Goal: Task Accomplishment & Management: Complete application form

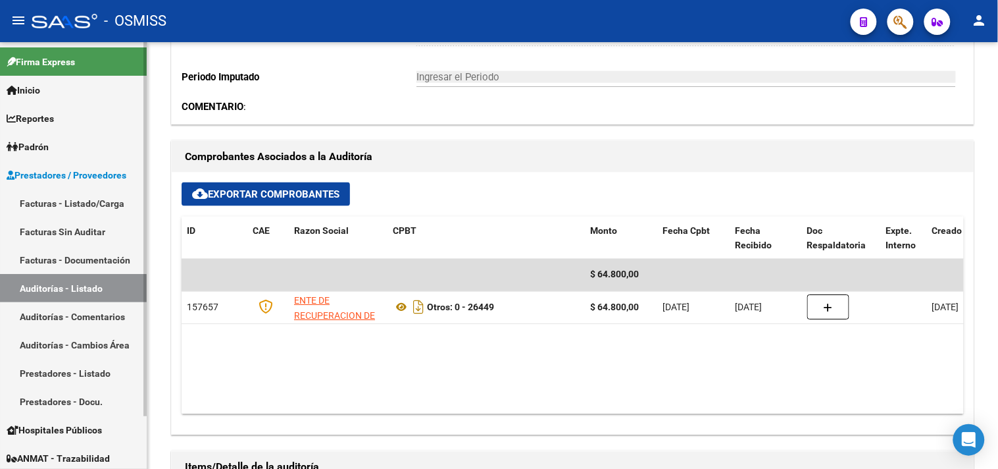
click at [82, 200] on link "Facturas - Listado/Carga" at bounding box center [73, 203] width 147 height 28
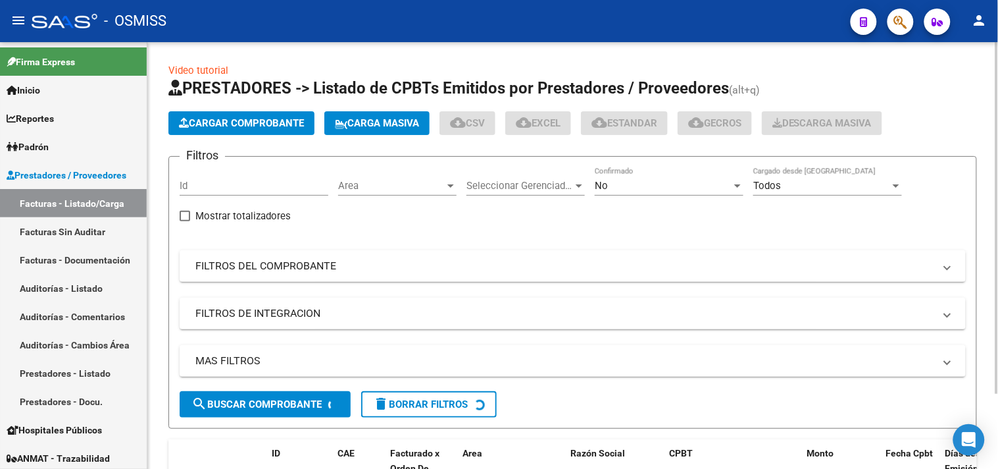
click at [240, 115] on button "Cargar Comprobante" at bounding box center [241, 123] width 146 height 24
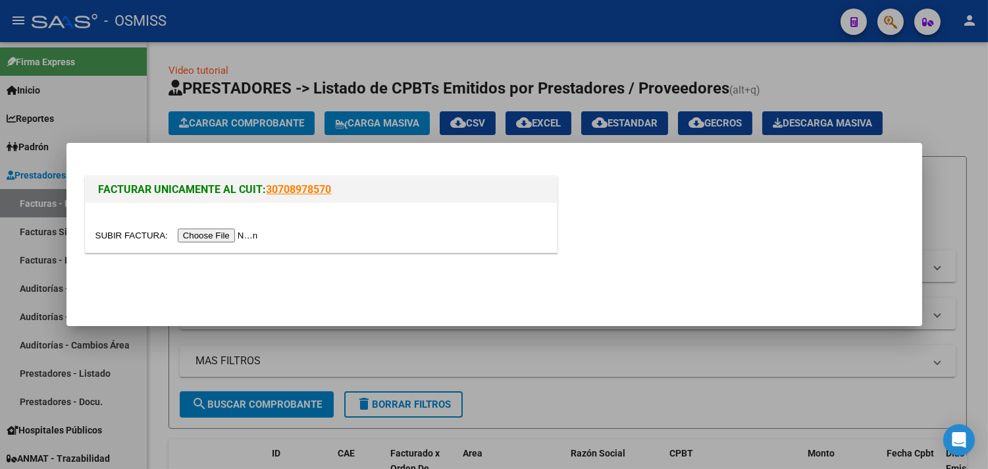
click at [241, 232] on input "file" at bounding box center [178, 235] width 167 height 14
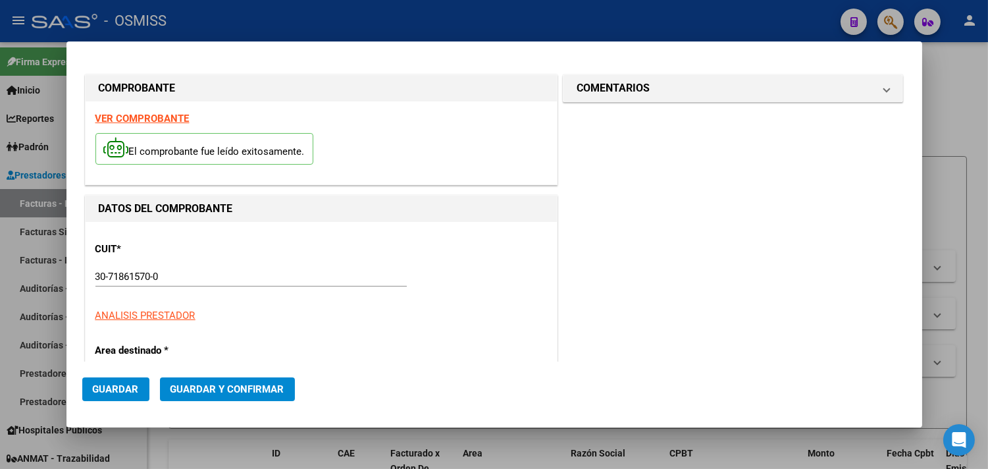
type input "2025-10-15"
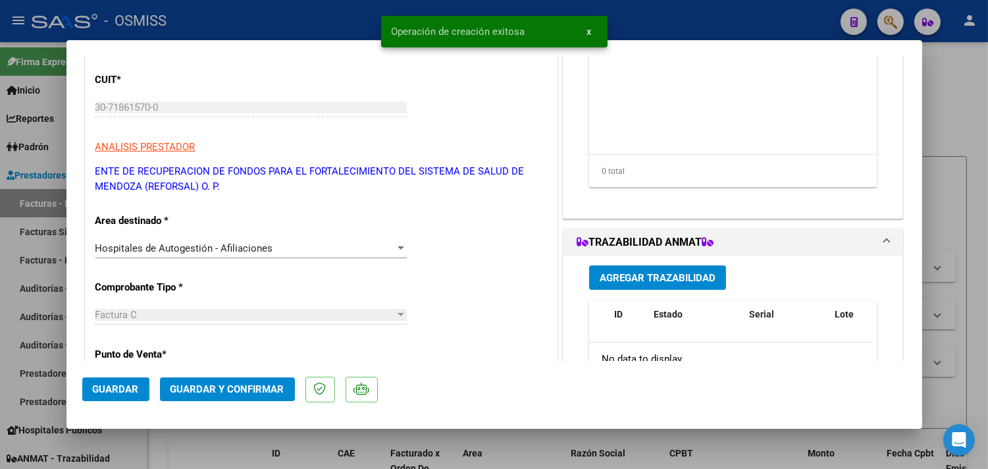
scroll to position [292, 0]
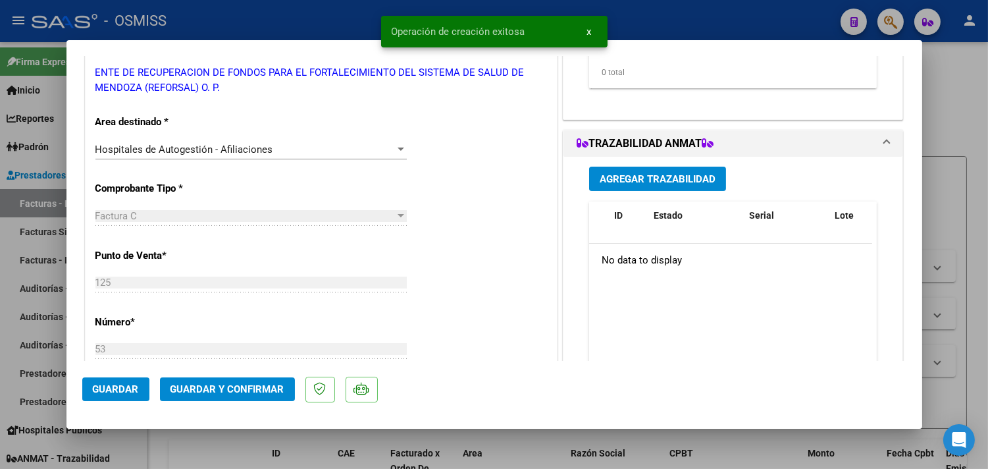
click at [236, 398] on button "Guardar y Confirmar" at bounding box center [227, 389] width 135 height 24
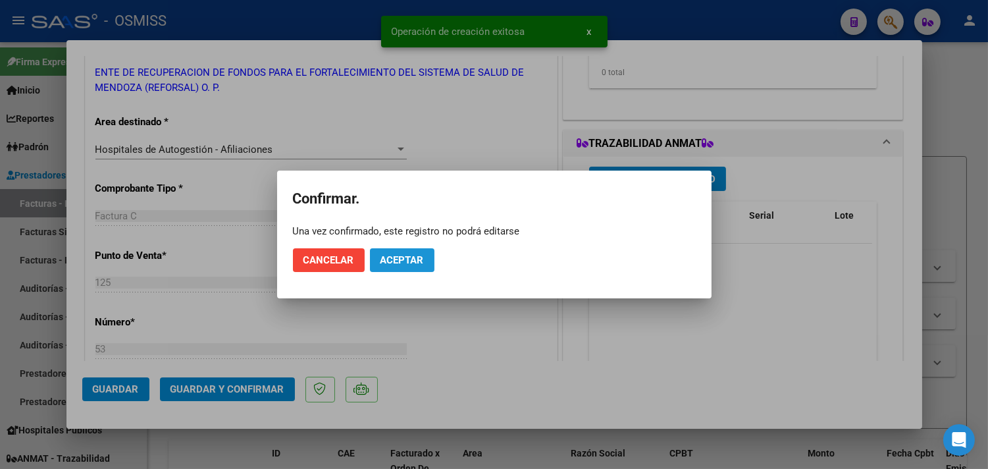
click at [402, 267] on button "Aceptar" at bounding box center [402, 260] width 64 height 24
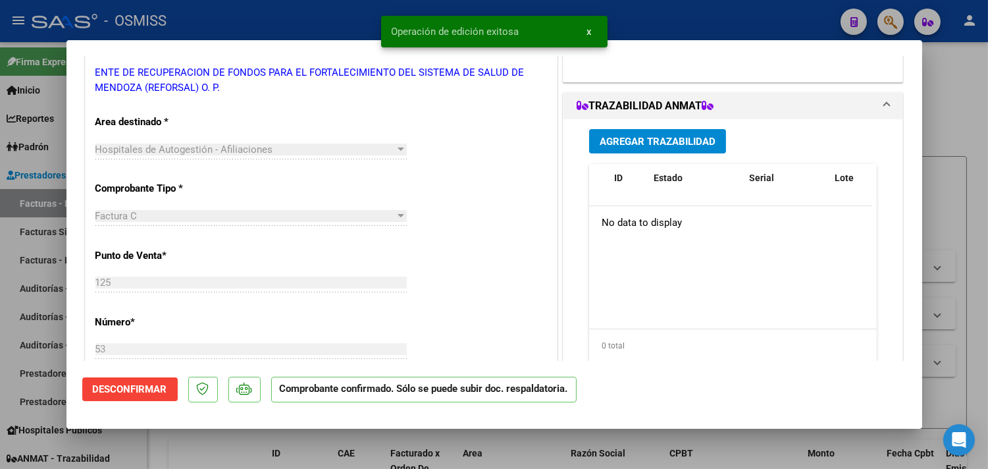
click at [967, 105] on div at bounding box center [494, 234] width 988 height 469
type input "$ 0,00"
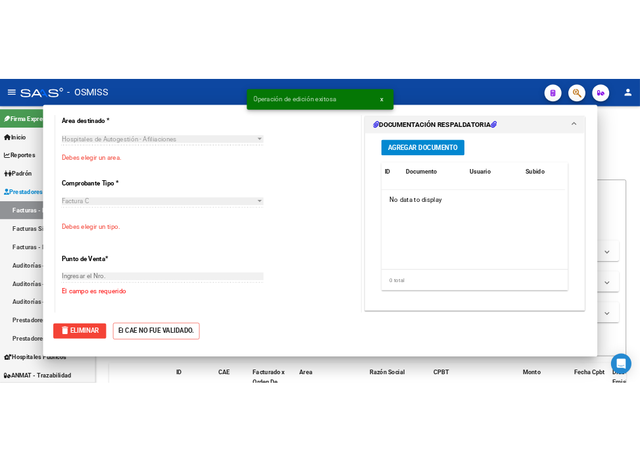
scroll to position [237, 0]
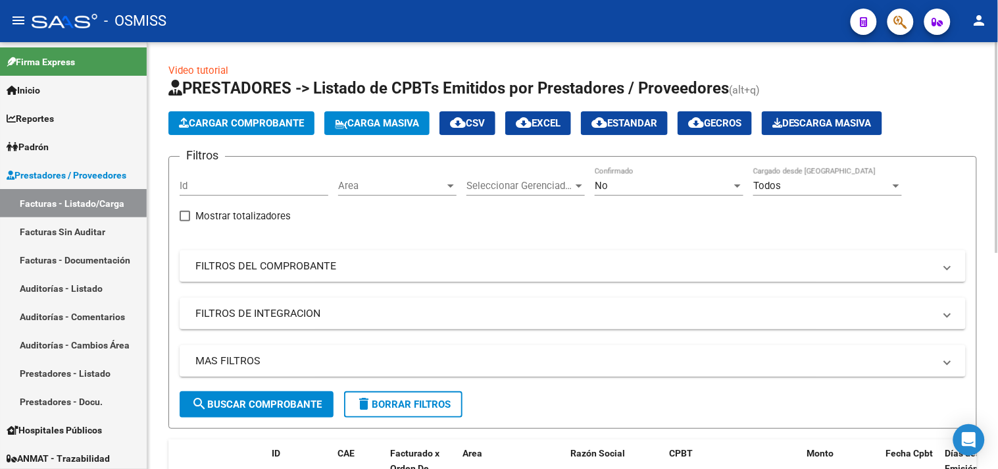
click at [262, 126] on span "Cargar Comprobante" at bounding box center [241, 123] width 125 height 12
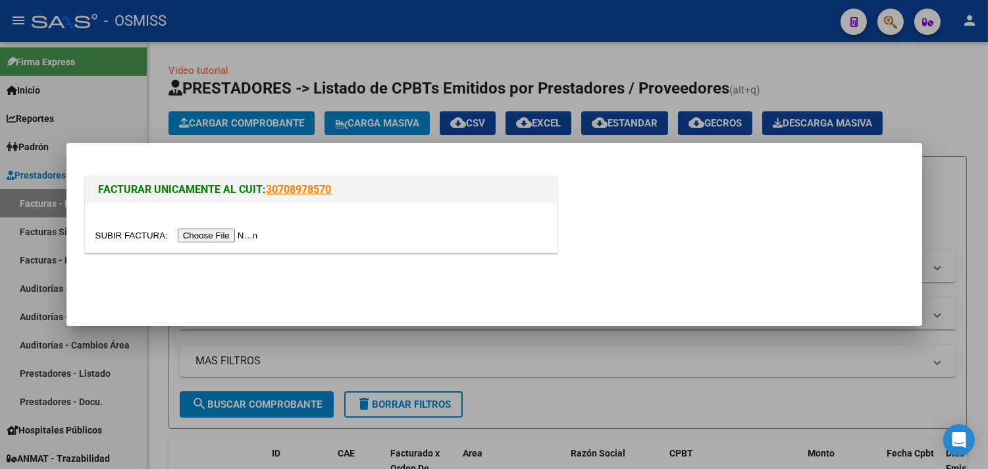
click at [240, 232] on input "file" at bounding box center [178, 235] width 167 height 14
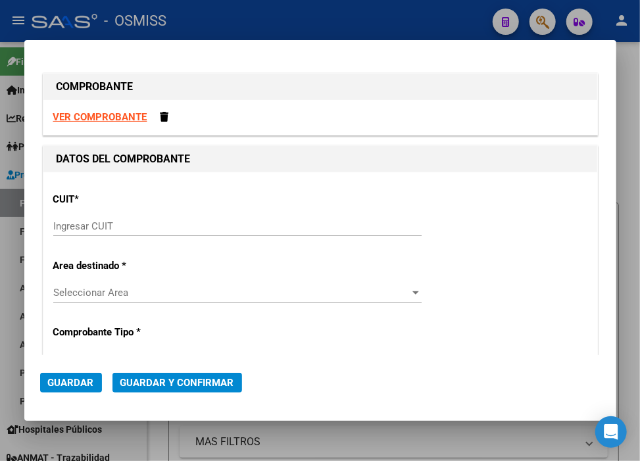
click at [142, 219] on div "Ingresar CUIT" at bounding box center [237, 227] width 369 height 20
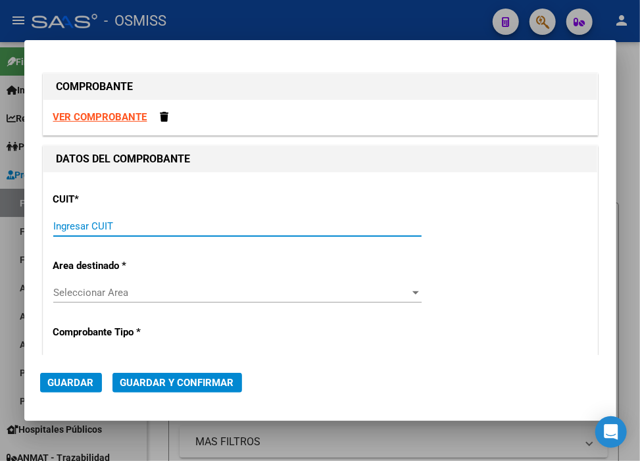
click at [142, 222] on input "Ingresar CUIT" at bounding box center [237, 226] width 369 height 12
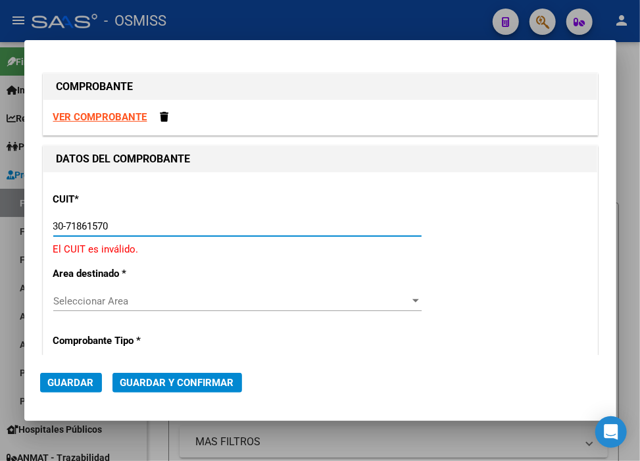
type input "30-71861570-0"
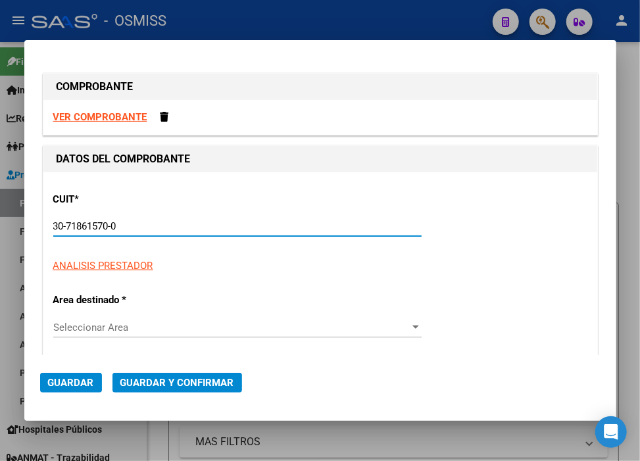
type input "125"
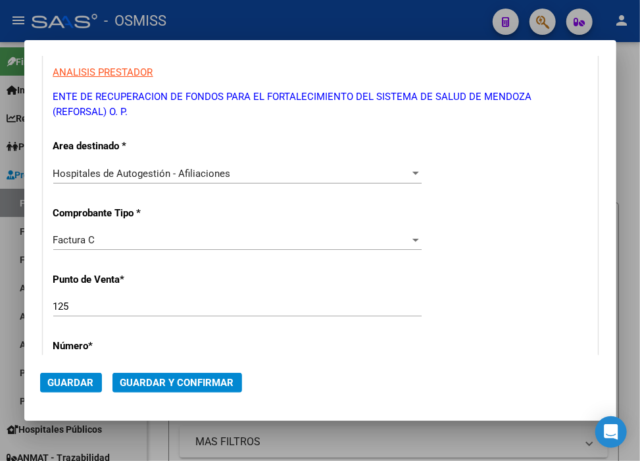
scroll to position [219, 0]
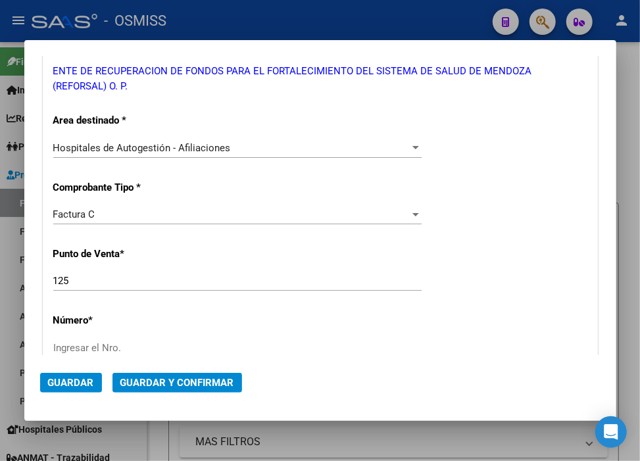
type input "30-71861570-0"
click at [107, 219] on div "Factura C" at bounding box center [231, 215] width 357 height 12
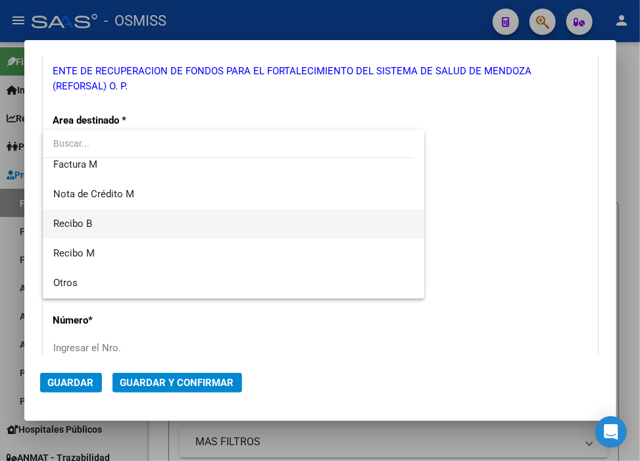
scroll to position [239, 0]
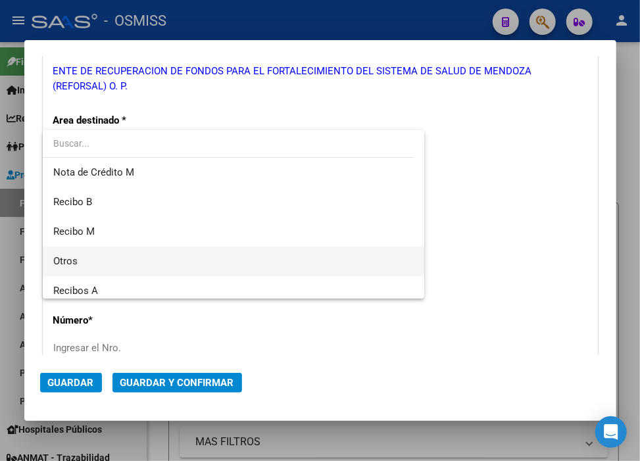
click at [86, 260] on span "Otros" at bounding box center [233, 262] width 361 height 30
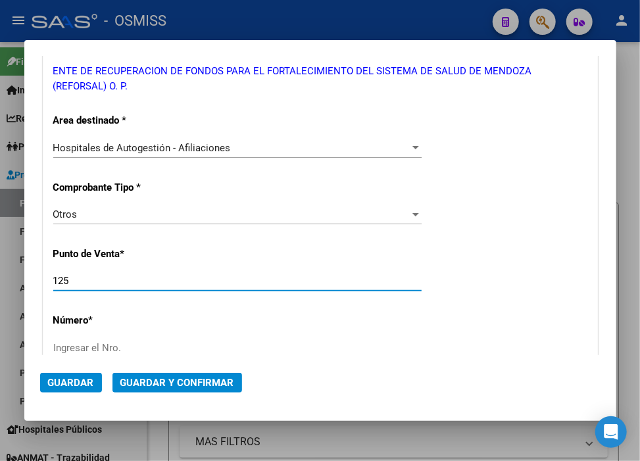
drag, startPoint x: 95, startPoint y: 283, endPoint x: -28, endPoint y: 277, distance: 123.2
click at [0, 277] on html "menu - OSMISS person Firma Express Inicio Calendario SSS Instructivos Contacto …" at bounding box center [320, 230] width 640 height 461
type input "0"
click at [108, 346] on input "Ingresar el Nro." at bounding box center [237, 348] width 369 height 12
paste input "35848"
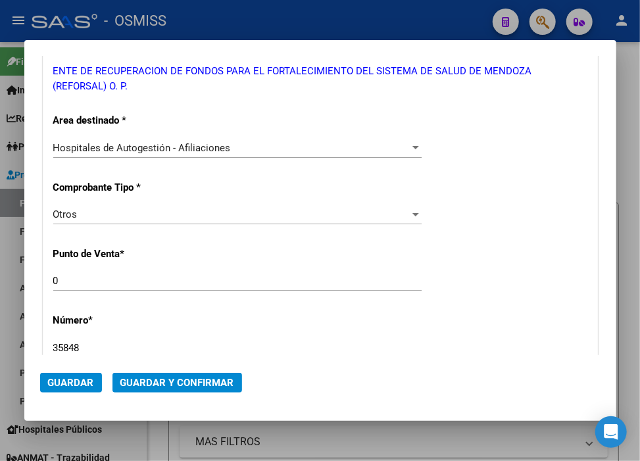
type input "35848"
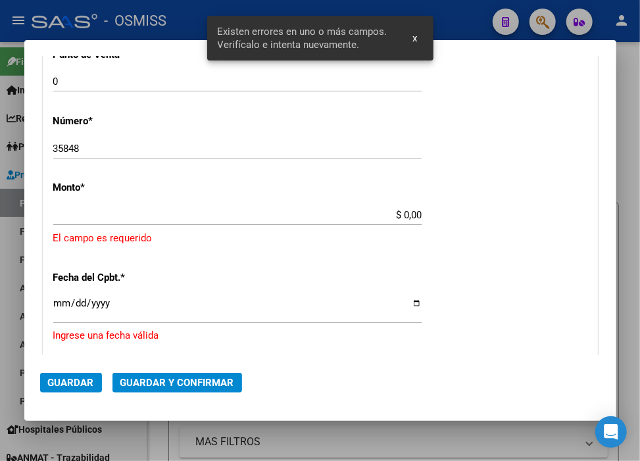
scroll to position [422, 0]
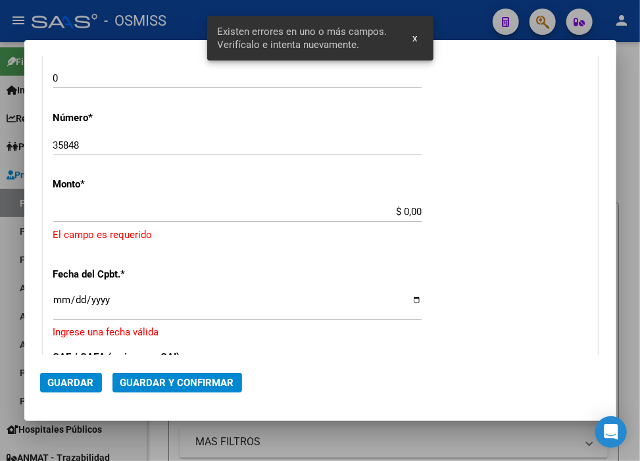
click at [397, 212] on input "$ 0,00" at bounding box center [237, 212] width 369 height 12
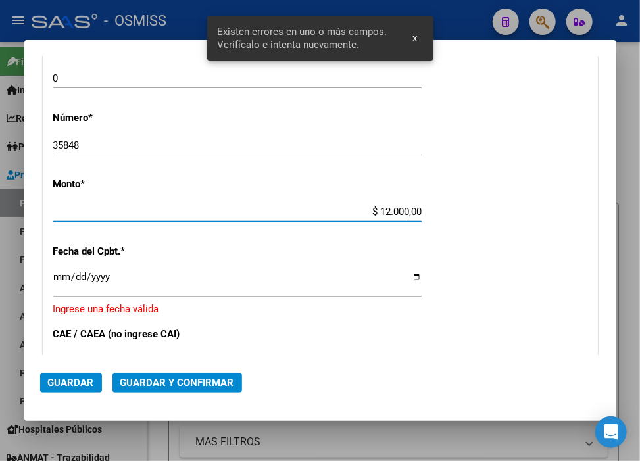
type input "$ 120.000,00"
click at [63, 269] on div "Ingresar la fecha" at bounding box center [237, 283] width 369 height 28
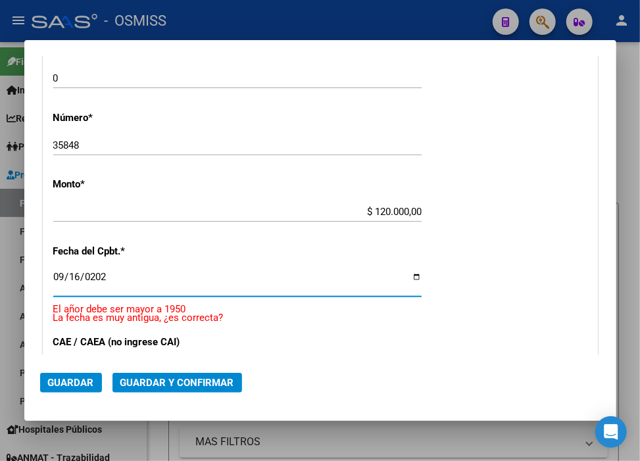
type input "2025-09-16"
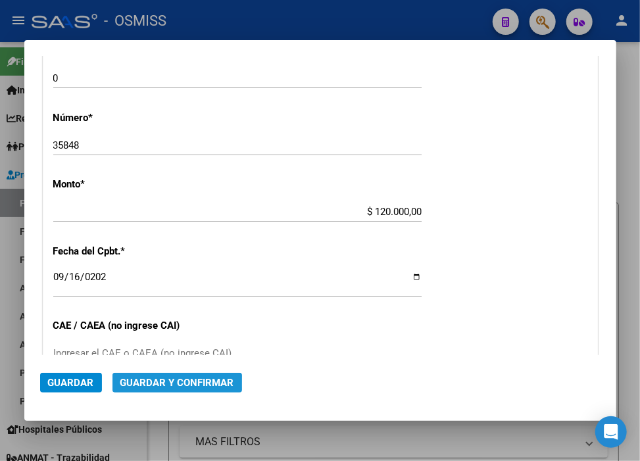
click at [174, 389] on button "Guardar y Confirmar" at bounding box center [178, 383] width 130 height 20
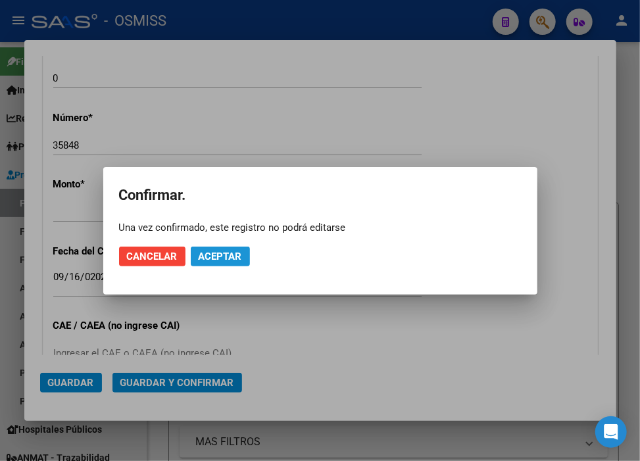
click at [242, 255] on button "Aceptar" at bounding box center [220, 257] width 59 height 20
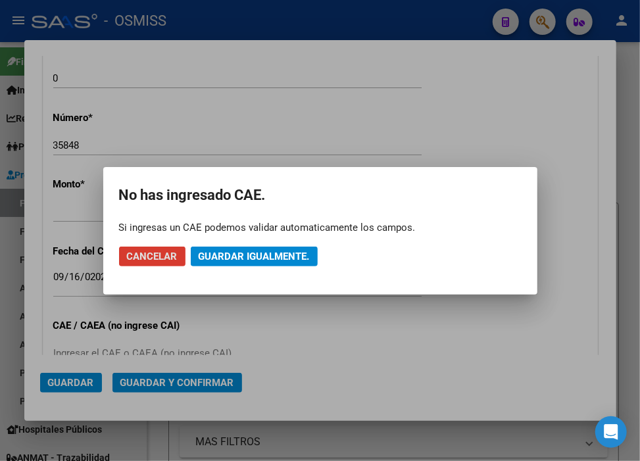
click at [240, 254] on span "Guardar igualmente." at bounding box center [254, 257] width 111 height 12
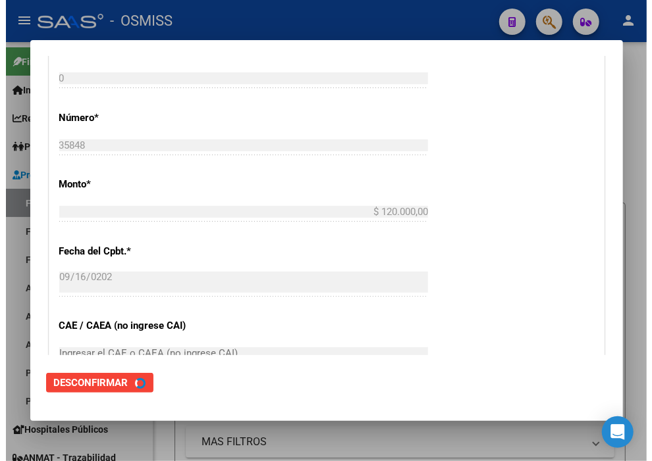
scroll to position [0, 0]
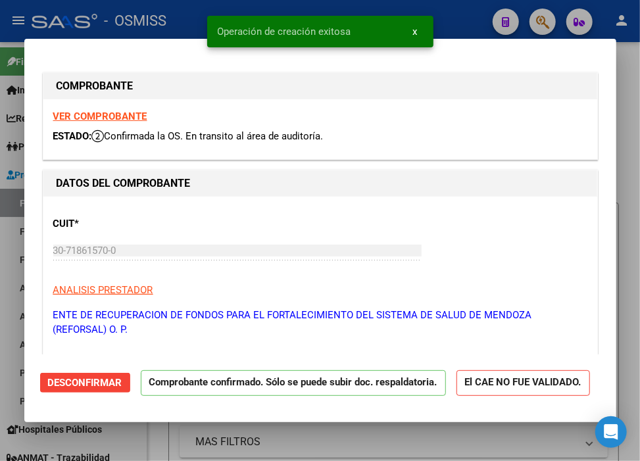
type input "2025-10-16"
click at [470, 7] on div at bounding box center [320, 230] width 640 height 461
type input "$ 0,00"
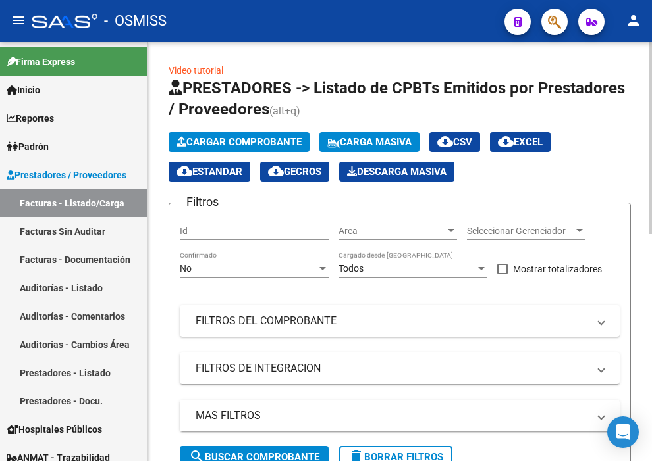
click at [264, 145] on span "Cargar Comprobante" at bounding box center [238, 142] width 125 height 12
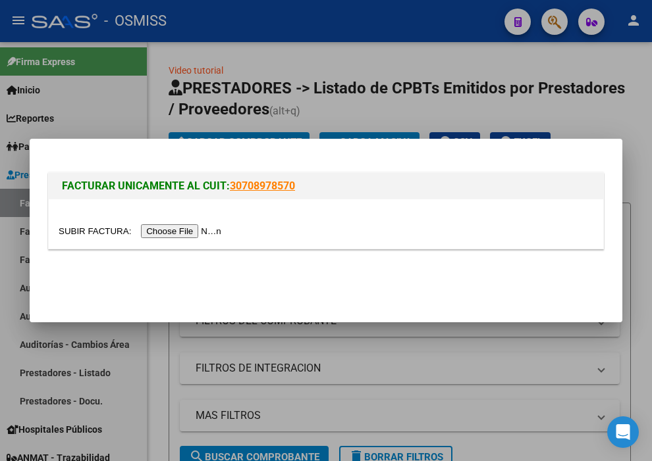
click at [209, 224] on div at bounding box center [326, 231] width 534 height 15
click at [207, 234] on input "file" at bounding box center [142, 231] width 167 height 14
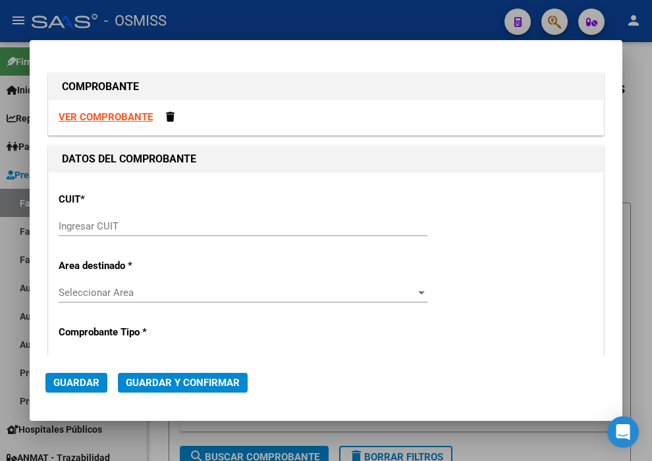
click at [151, 232] on input "Ingresar CUIT" at bounding box center [243, 226] width 369 height 12
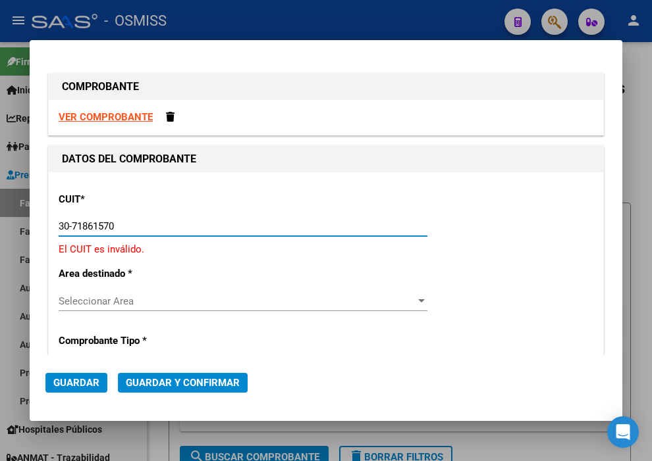
type input "30-71861570-0"
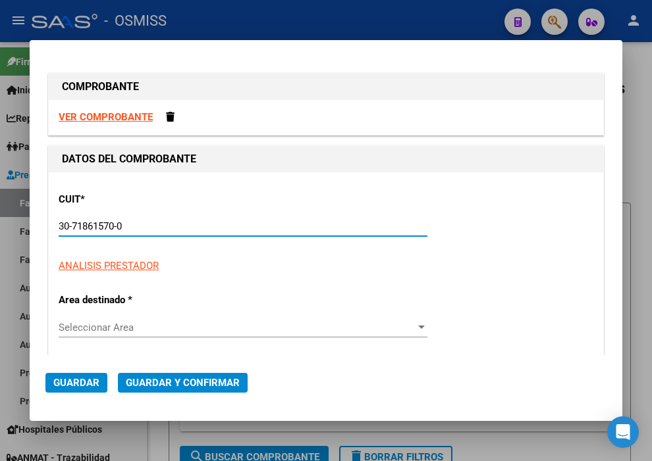
type input "0"
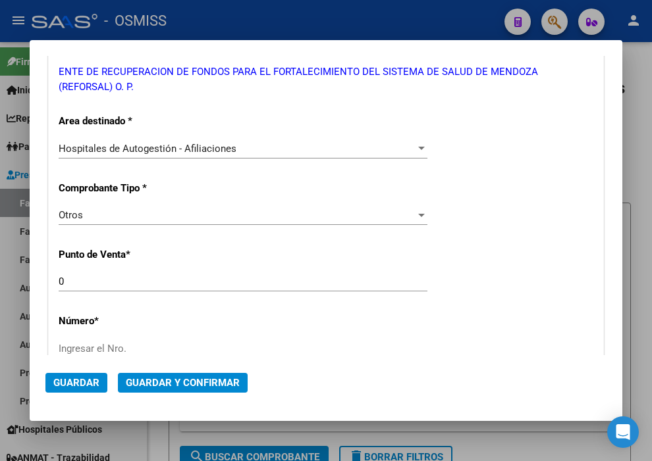
scroll to position [219, 0]
type input "30-71861570-0"
click at [133, 345] on input "Ingresar el Nro." at bounding box center [243, 348] width 369 height 12
paste input "35851"
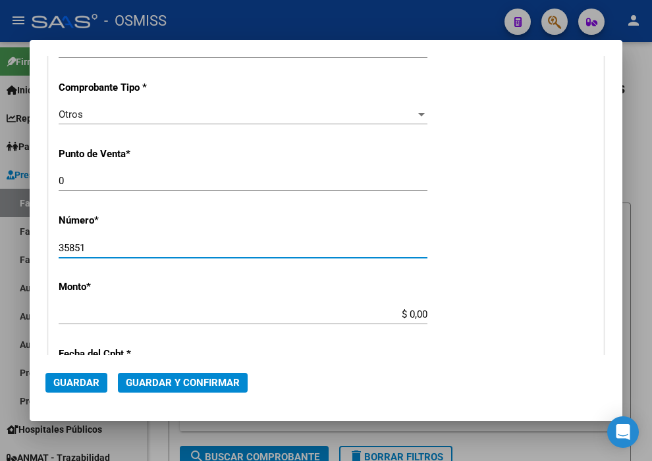
scroll to position [365, 0]
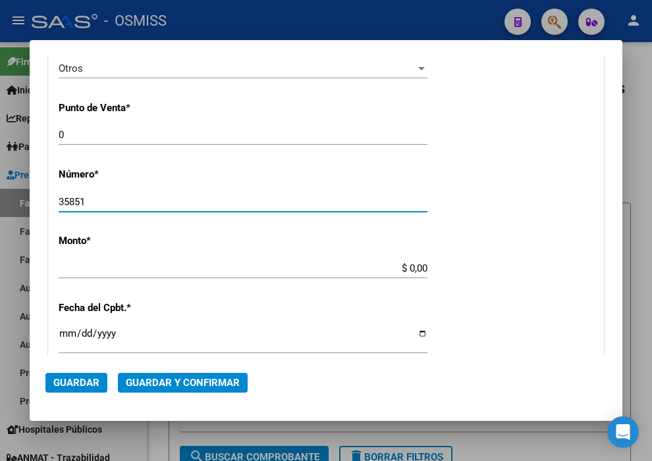
type input "35851"
click at [402, 267] on input "$ 0,00" at bounding box center [243, 269] width 369 height 12
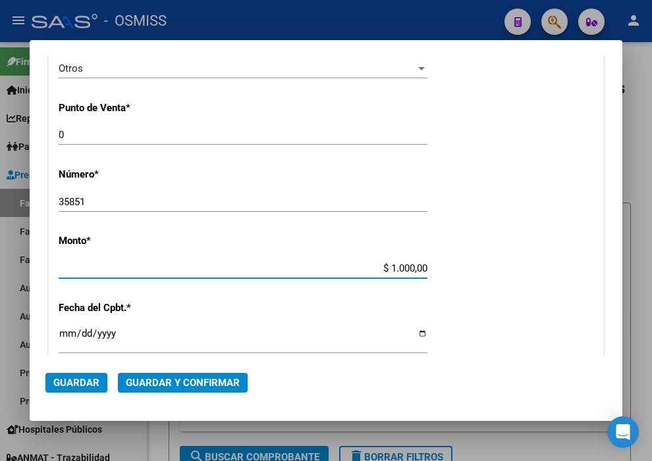
type input "$ 10.000,00"
click at [70, 330] on input "Ingresar la fecha" at bounding box center [243, 338] width 369 height 21
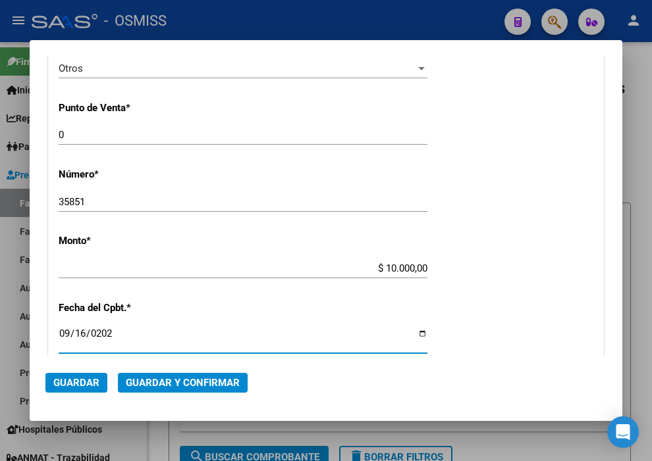
type input "2025-09-16"
click at [133, 383] on span "Guardar y Confirmar" at bounding box center [183, 383] width 114 height 12
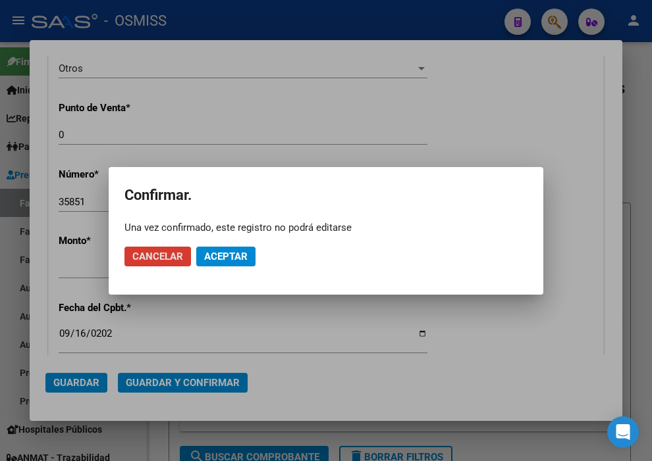
click at [205, 261] on span "Aceptar" at bounding box center [225, 257] width 43 height 12
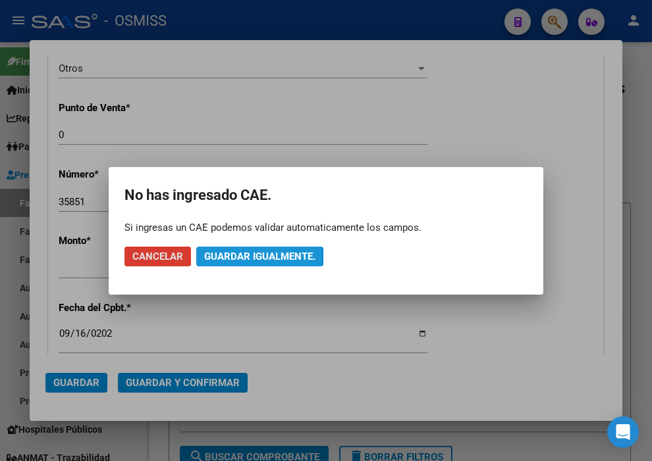
click at [205, 261] on button "Guardar igualmente." at bounding box center [259, 257] width 127 height 20
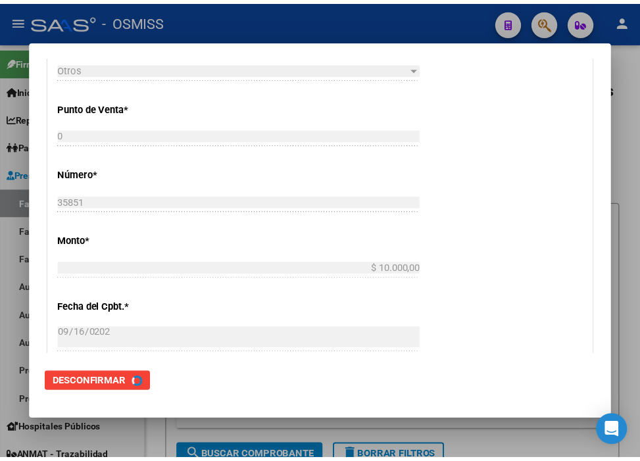
scroll to position [0, 0]
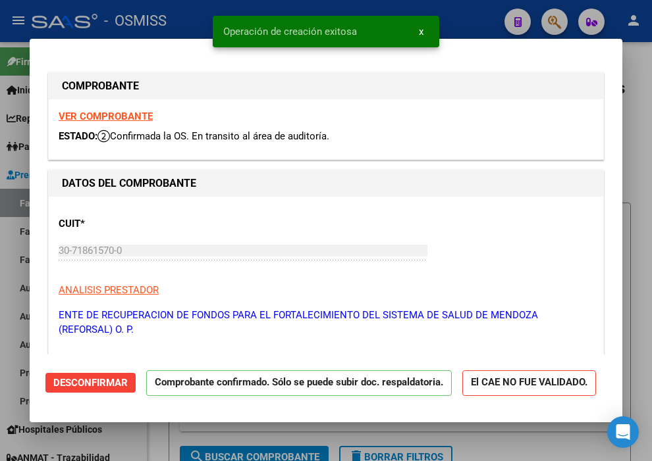
type input "2025-10-16"
click at [432, 14] on div "Operación de creación exitosa x" at bounding box center [326, 31] width 258 height 63
click at [434, 13] on div "Operación de creación exitosa x" at bounding box center [326, 31] width 258 height 63
click at [442, 4] on div "Operación de creación exitosa x" at bounding box center [326, 31] width 258 height 63
click at [453, 13] on div "Operación de creación exitosa x" at bounding box center [326, 31] width 258 height 63
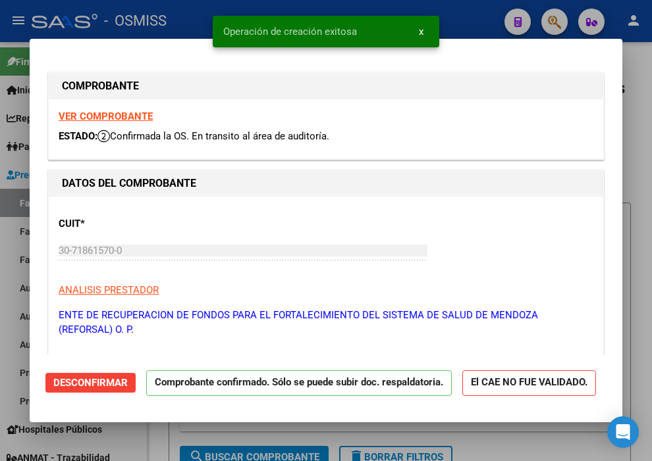
click at [484, 5] on div at bounding box center [326, 230] width 652 height 461
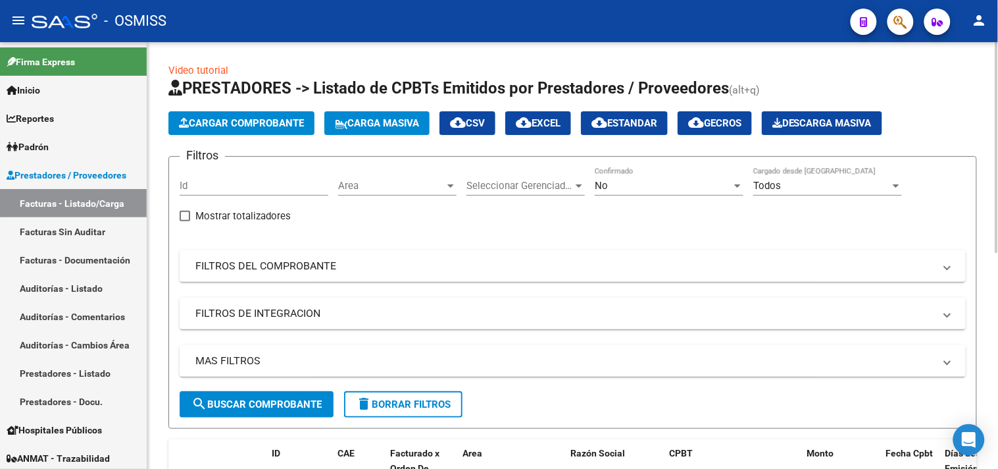
click at [247, 126] on span "Cargar Comprobante" at bounding box center [241, 123] width 125 height 12
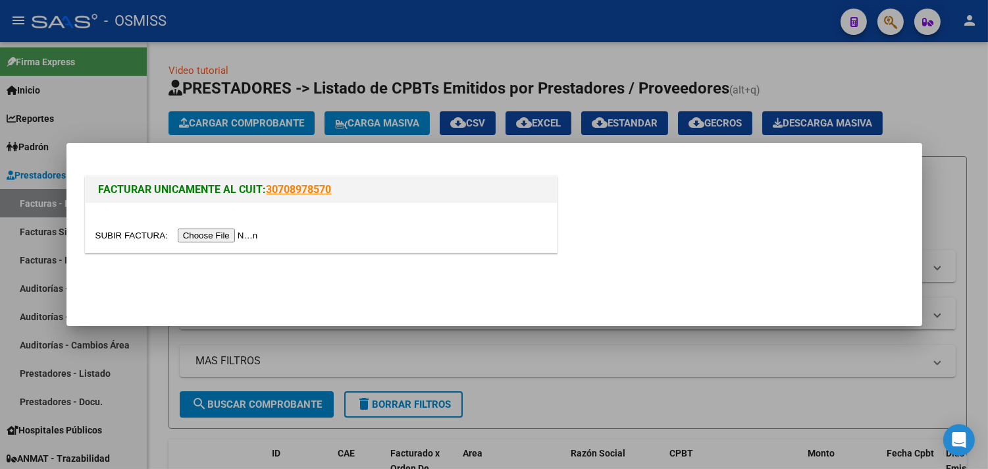
click at [244, 238] on input "file" at bounding box center [178, 235] width 167 height 14
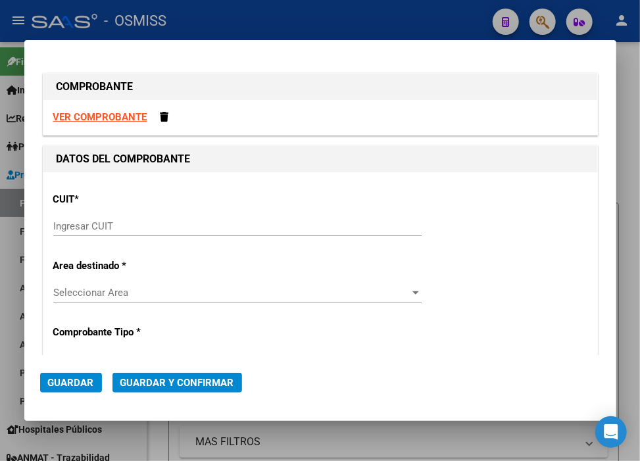
click at [163, 233] on div "Ingresar CUIT" at bounding box center [237, 227] width 369 height 20
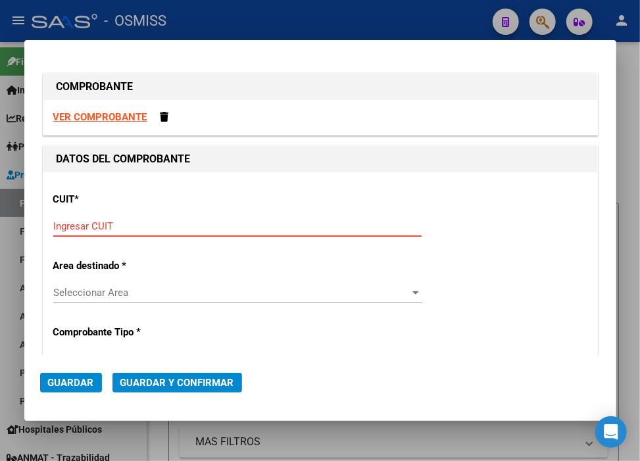
click at [163, 228] on input "Ingresar CUIT" at bounding box center [237, 226] width 369 height 12
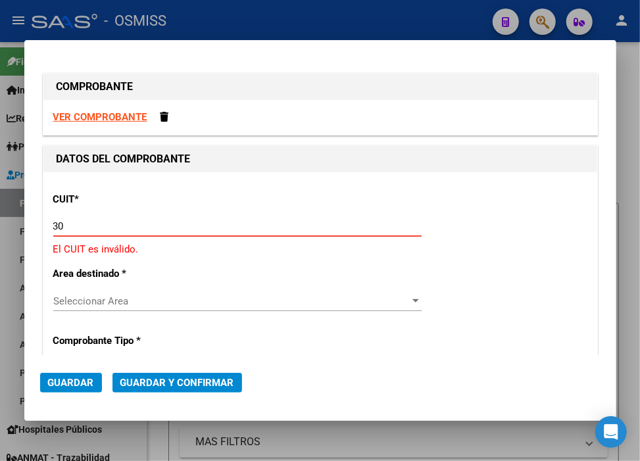
type input "3"
type input "30-71861570-0"
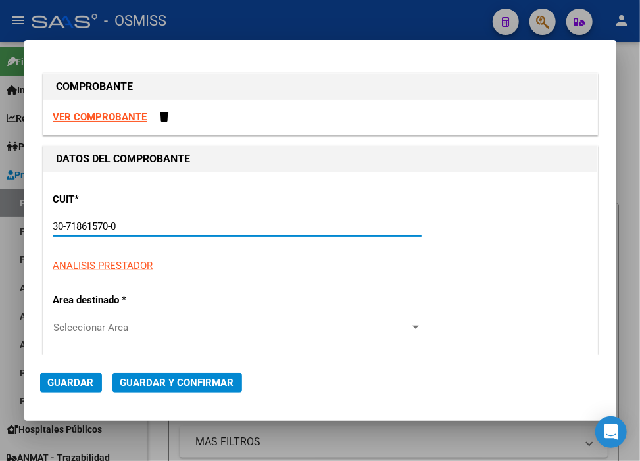
type input "0"
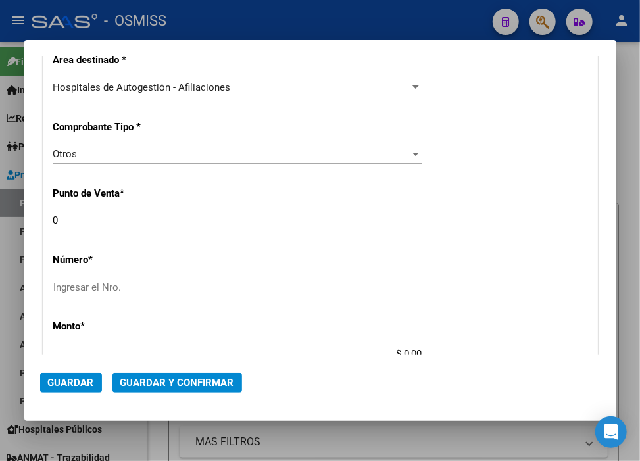
scroll to position [292, 0]
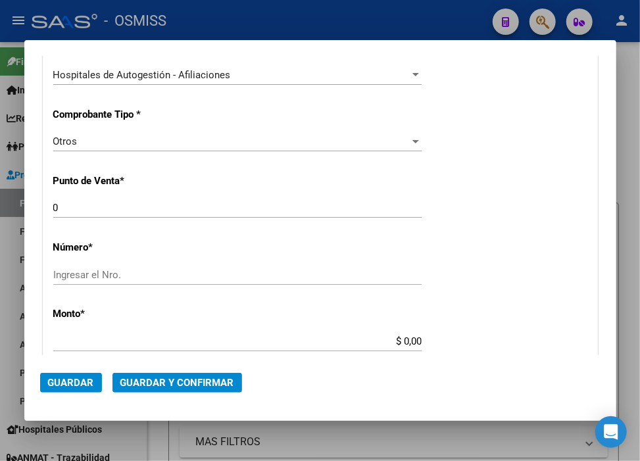
type input "30-71861570-0"
click at [152, 274] on input "Ingresar el Nro." at bounding box center [237, 275] width 369 height 12
paste input "35850"
type input "35850"
click at [398, 339] on input "$ 0,00" at bounding box center [237, 342] width 369 height 12
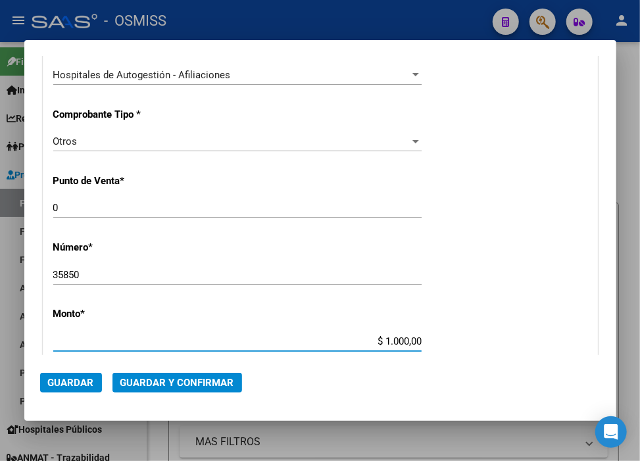
type input "$ 10.000,00"
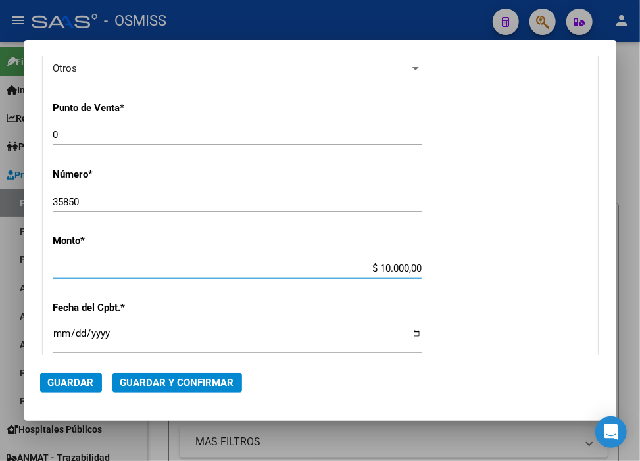
click at [56, 334] on input "Ingresar la fecha" at bounding box center [237, 338] width 369 height 21
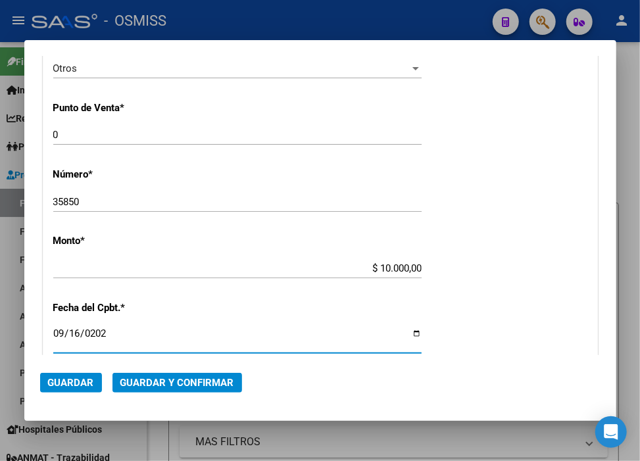
type input "2025-09-16"
click at [158, 373] on button "Guardar y Confirmar" at bounding box center [178, 383] width 130 height 20
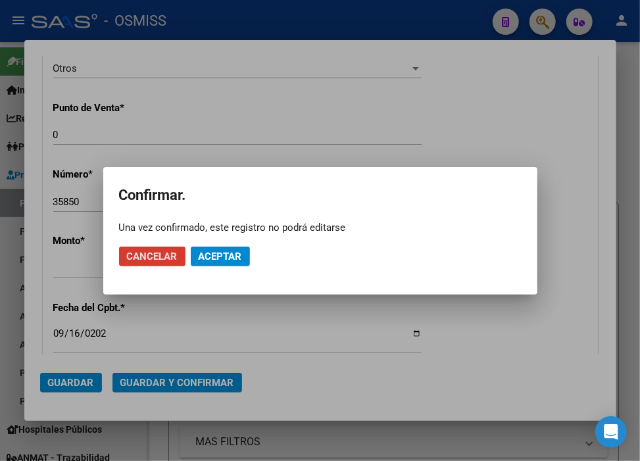
click at [199, 257] on span "Aceptar" at bounding box center [220, 257] width 43 height 12
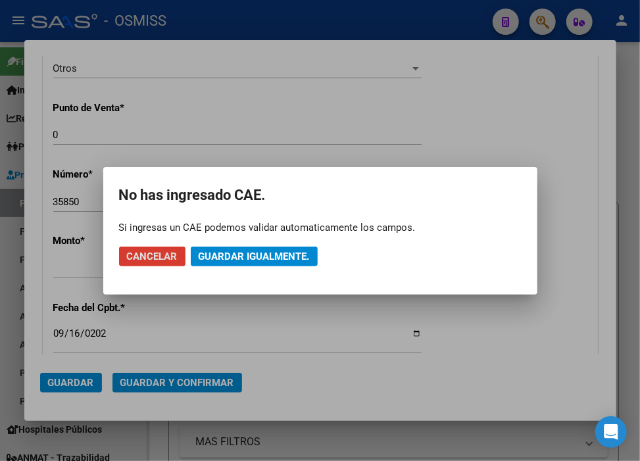
click at [199, 257] on span "Guardar igualmente." at bounding box center [254, 257] width 111 height 12
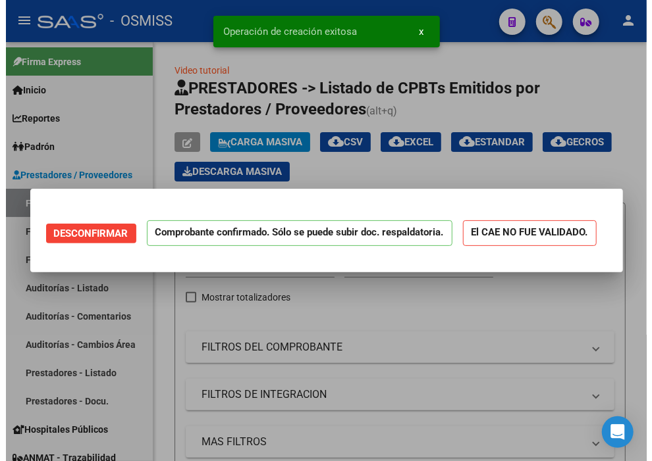
scroll to position [0, 0]
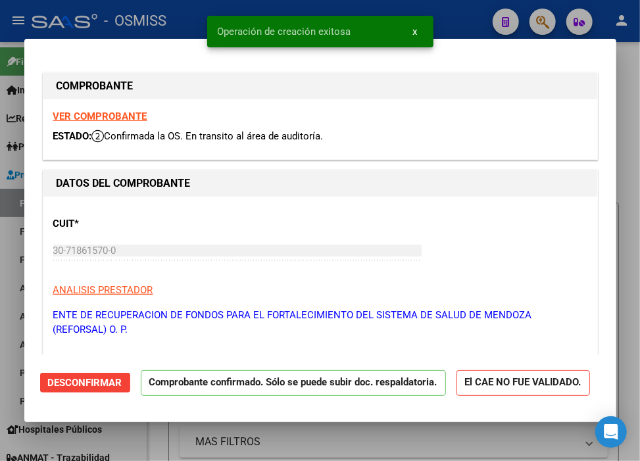
type input "2025-10-16"
click at [465, 11] on div at bounding box center [320, 230] width 640 height 461
type input "$ 0,00"
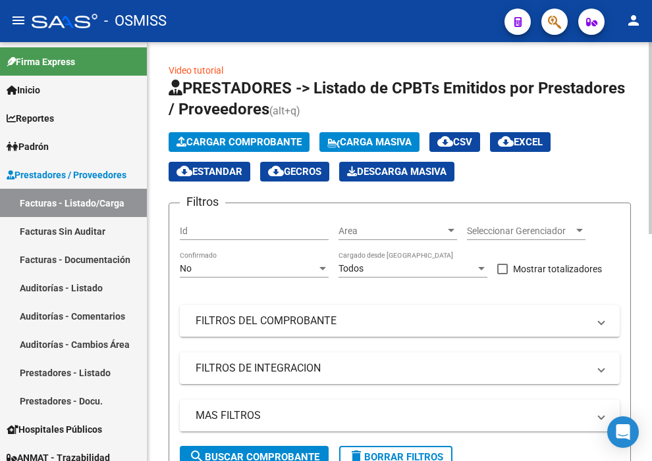
click at [253, 143] on span "Cargar Comprobante" at bounding box center [238, 142] width 125 height 12
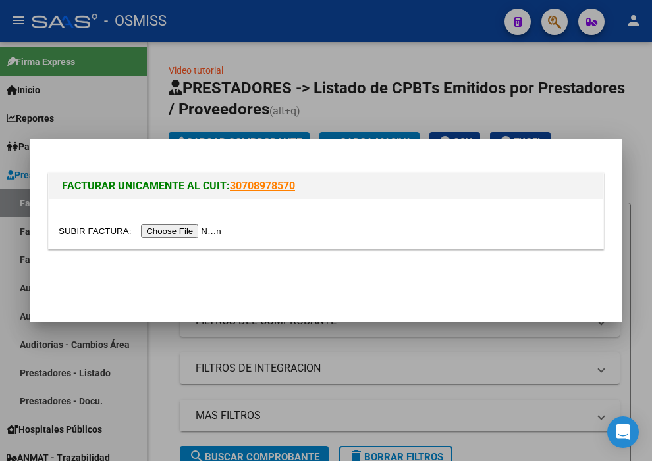
click at [203, 228] on input "file" at bounding box center [142, 231] width 167 height 14
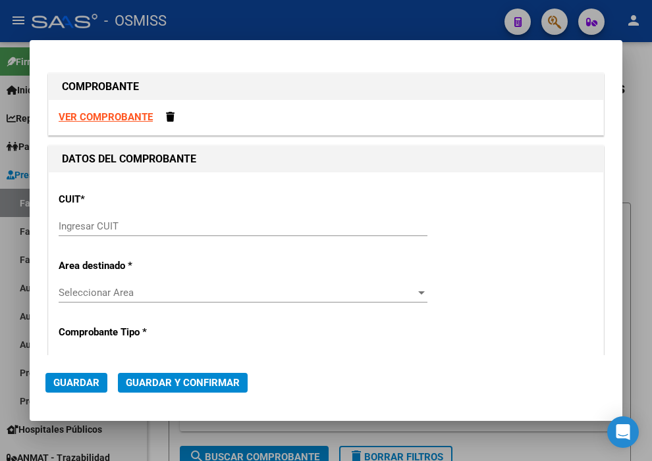
click at [161, 232] on input "Ingresar CUIT" at bounding box center [243, 226] width 369 height 12
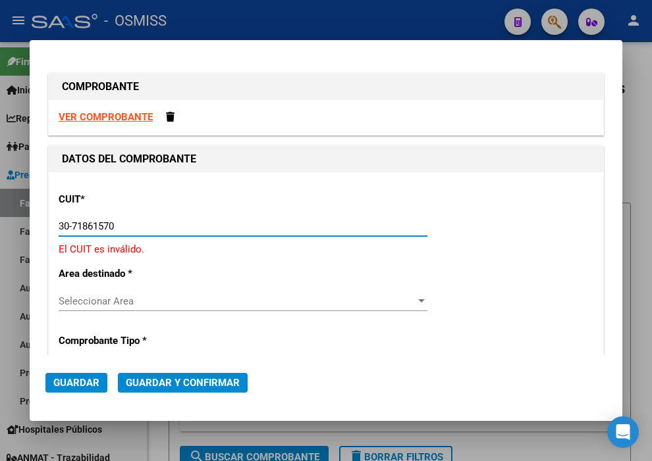
type input "30-71861570-0"
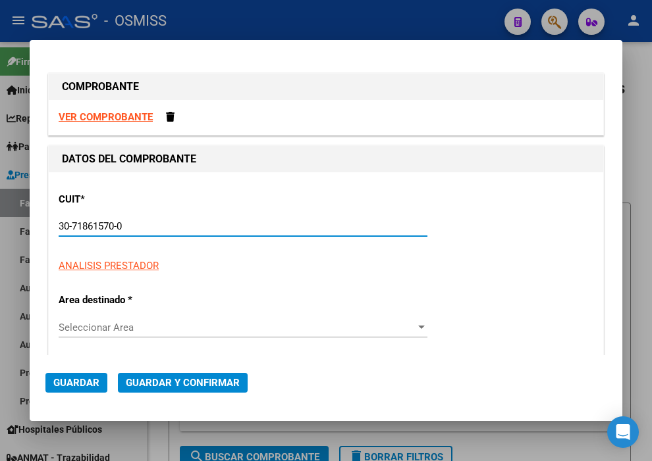
type input "0"
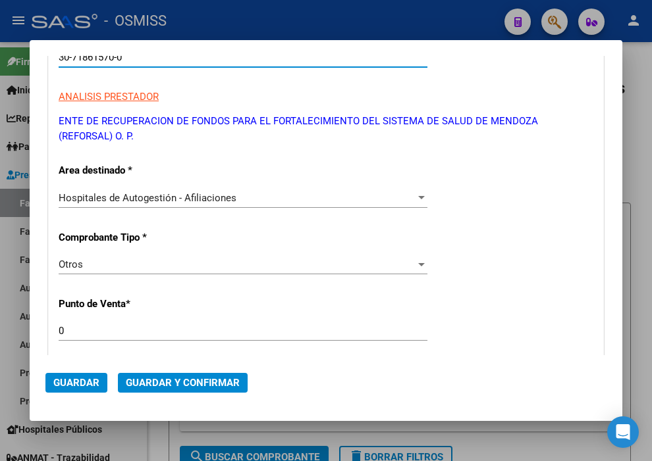
scroll to position [219, 0]
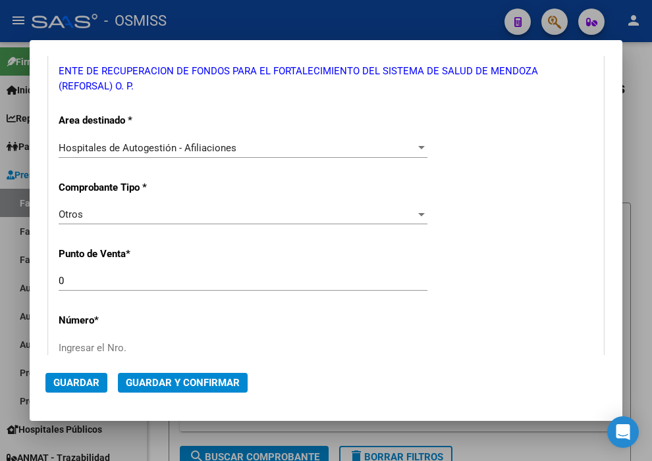
type input "30-71861570-0"
click at [166, 347] on input "Ingresar el Nro." at bounding box center [243, 348] width 369 height 12
paste input "35849"
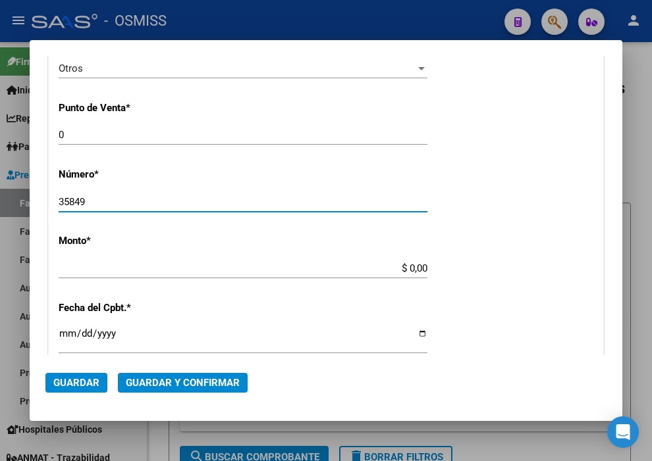
type input "35849"
click at [403, 269] on input "$ 0,00" at bounding box center [243, 269] width 369 height 12
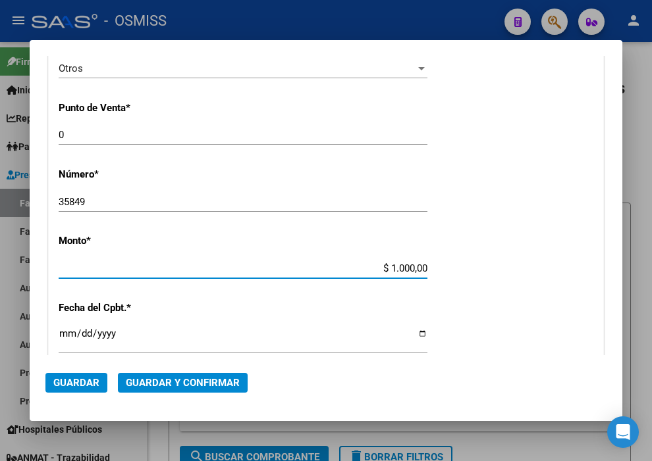
type input "$ 10.000,00"
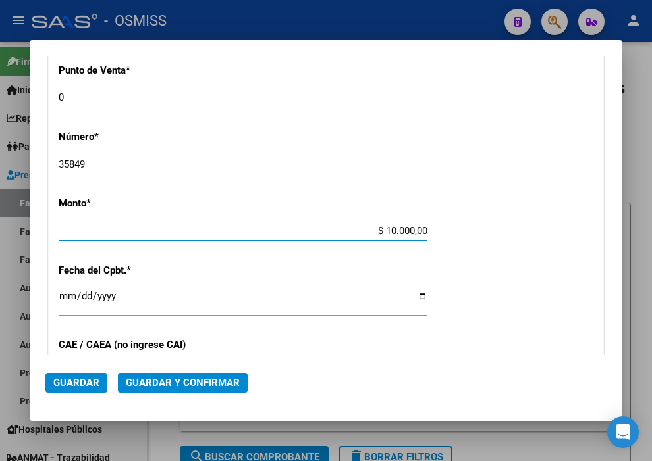
scroll to position [438, 0]
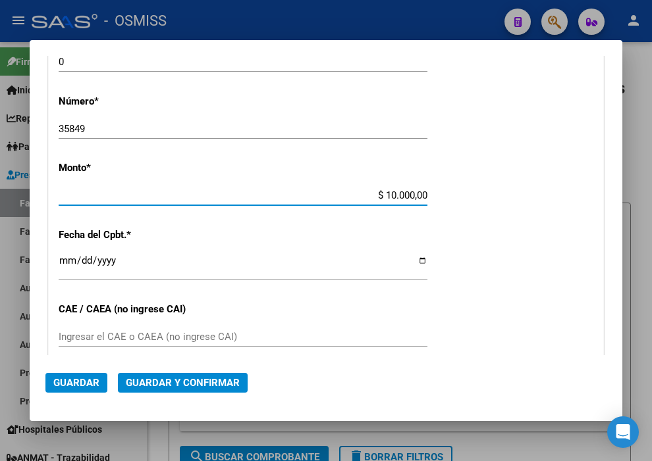
click at [68, 259] on input "Ingresar la fecha" at bounding box center [243, 265] width 369 height 21
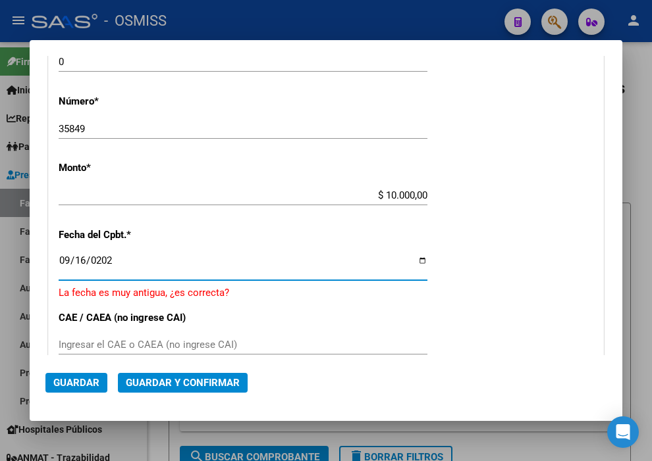
type input "2025-09-16"
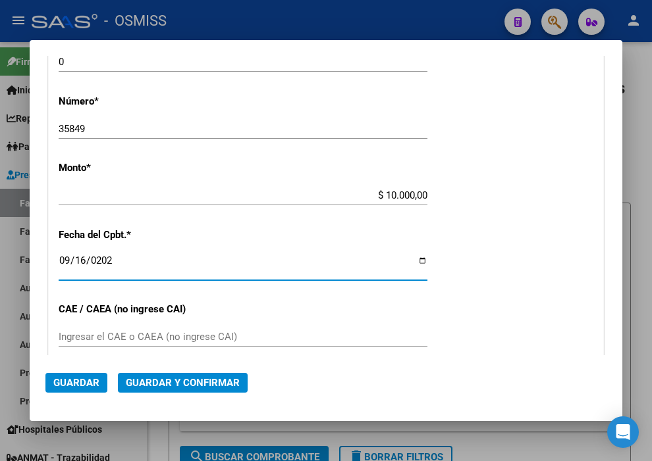
click at [170, 386] on span "Guardar y Confirmar" at bounding box center [183, 383] width 114 height 12
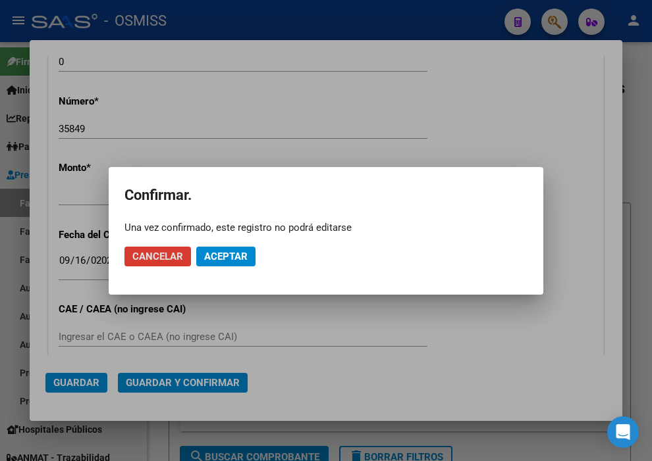
click at [227, 257] on span "Aceptar" at bounding box center [225, 257] width 43 height 12
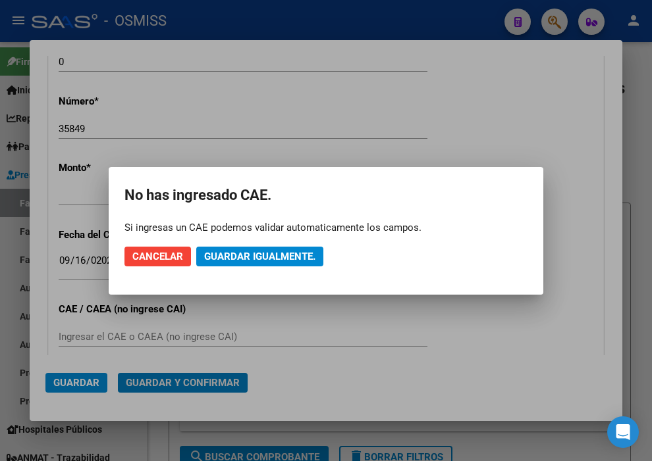
click at [227, 257] on span "Guardar igualmente." at bounding box center [259, 257] width 111 height 12
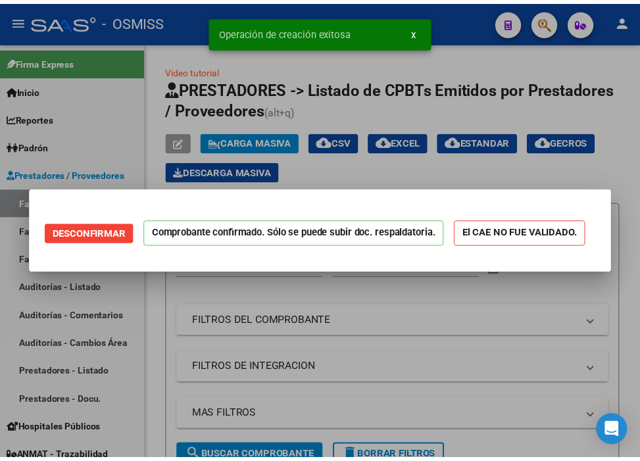
scroll to position [0, 0]
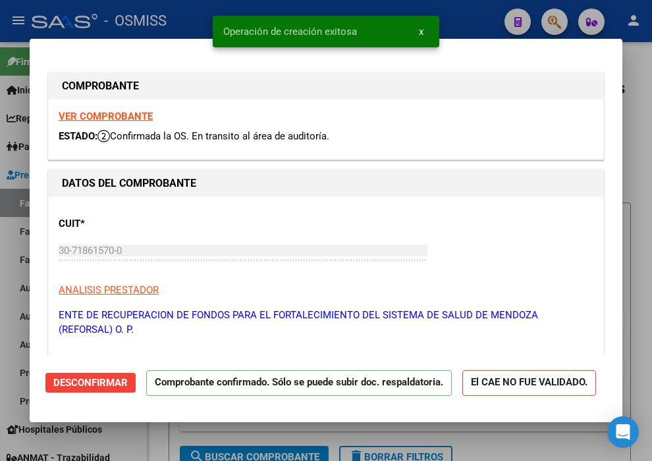
type input "2025-10-16"
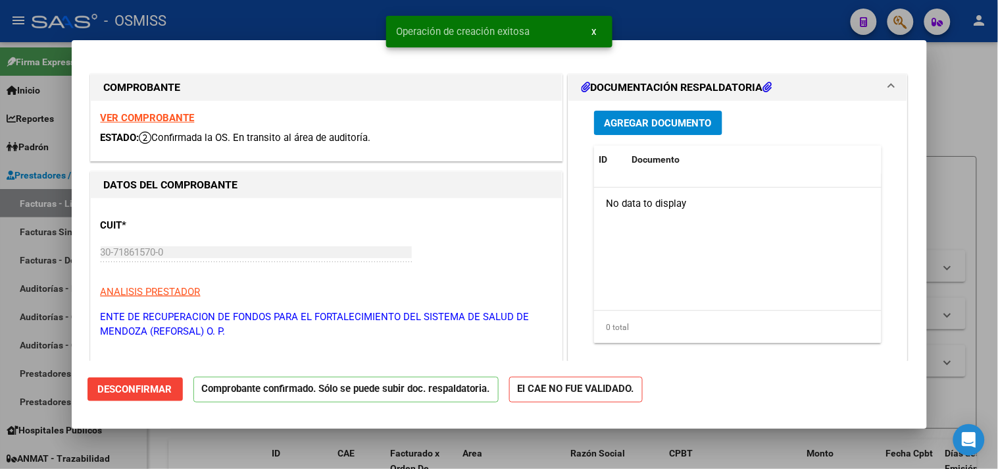
click at [615, 13] on div "Operación de creación exitosa x" at bounding box center [500, 31] width 258 height 63
click at [740, 15] on div at bounding box center [499, 234] width 998 height 469
type input "$ 0,00"
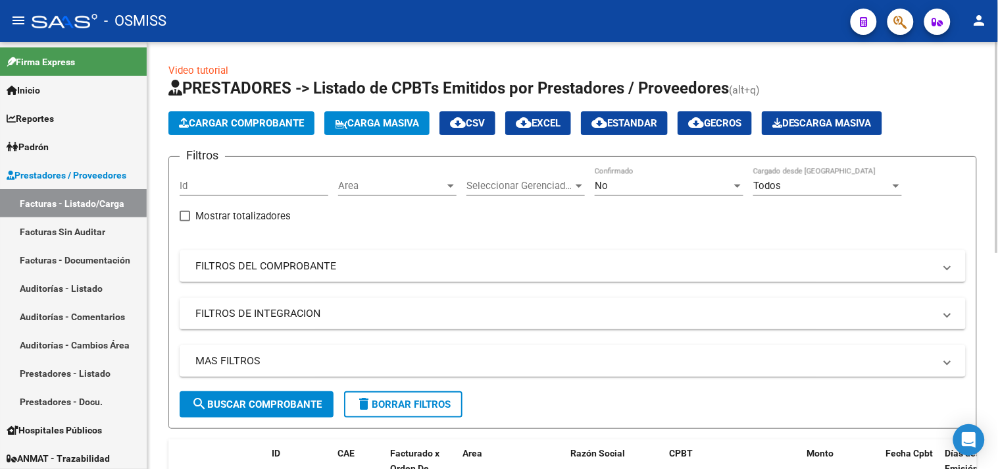
click at [246, 141] on app-list-header "PRESTADORES -> Listado de CPBTs Emitidos por Prestadores / Proveedores (alt+q) …" at bounding box center [572, 253] width 809 height 351
click at [242, 126] on span "Cargar Comprobante" at bounding box center [241, 123] width 125 height 12
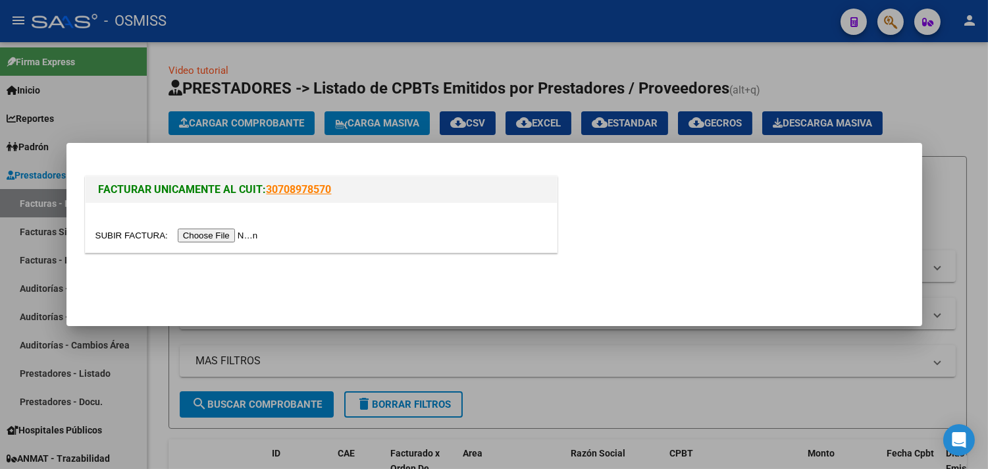
click at [253, 239] on input "file" at bounding box center [178, 235] width 167 height 14
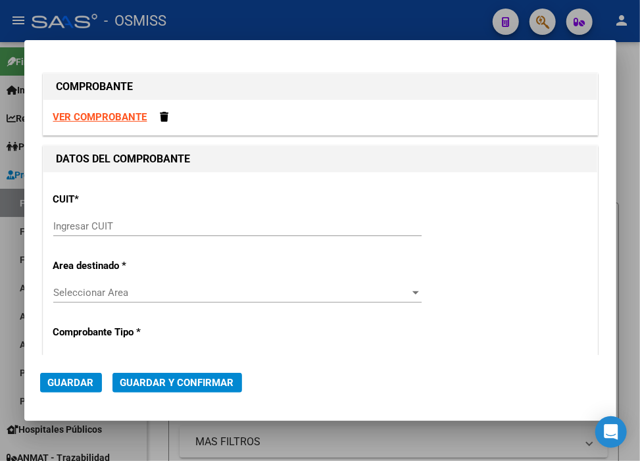
click at [128, 226] on input "Ingresar CUIT" at bounding box center [237, 226] width 369 height 12
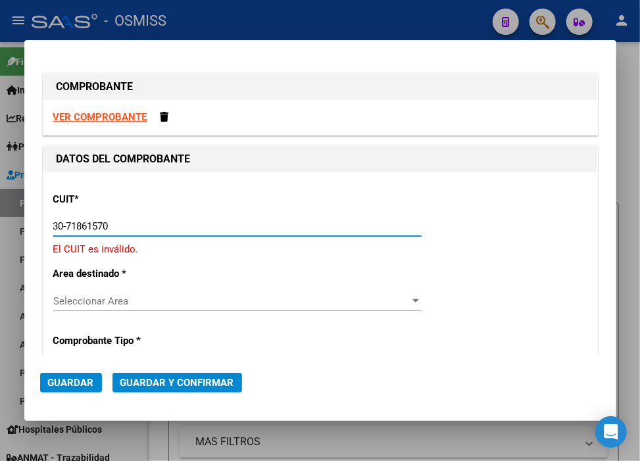
type input "30-71861570-0"
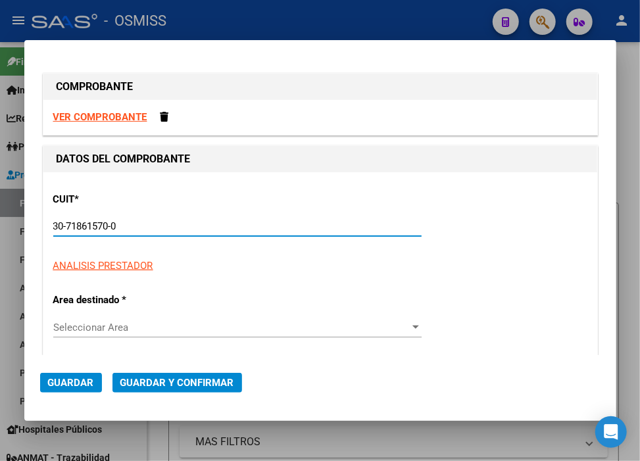
type input "0"
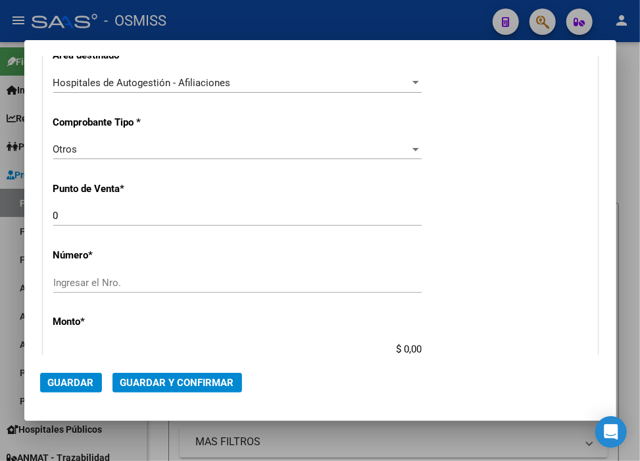
scroll to position [292, 0]
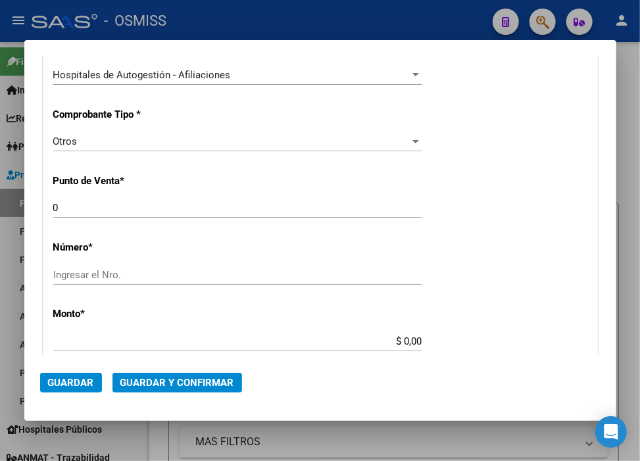
type input "30-71861570-0"
click at [109, 273] on input "Ingresar el Nro." at bounding box center [237, 275] width 369 height 12
paste input "35955"
type input "35955"
drag, startPoint x: 398, startPoint y: 342, endPoint x: 419, endPoint y: 344, distance: 20.4
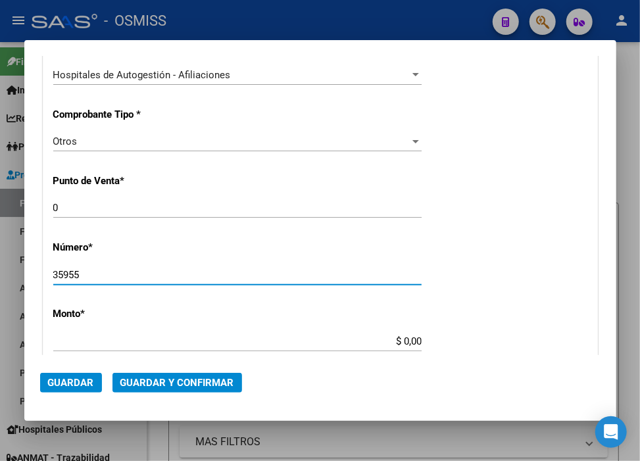
click at [398, 342] on input "$ 0,00" at bounding box center [237, 342] width 369 height 12
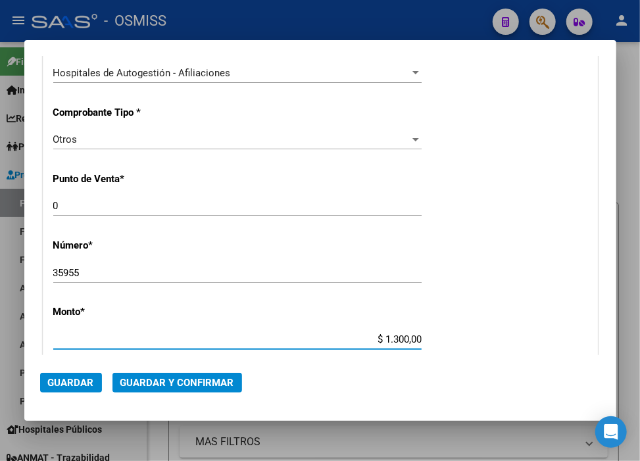
type input "$ 13.000,00"
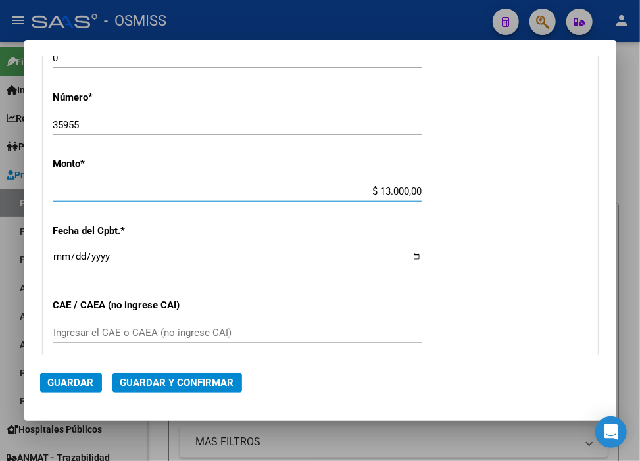
scroll to position [514, 0]
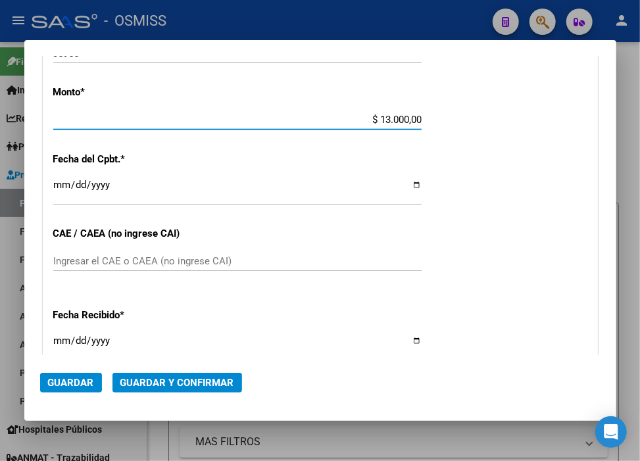
click at [61, 182] on input "Ingresar la fecha" at bounding box center [237, 190] width 369 height 21
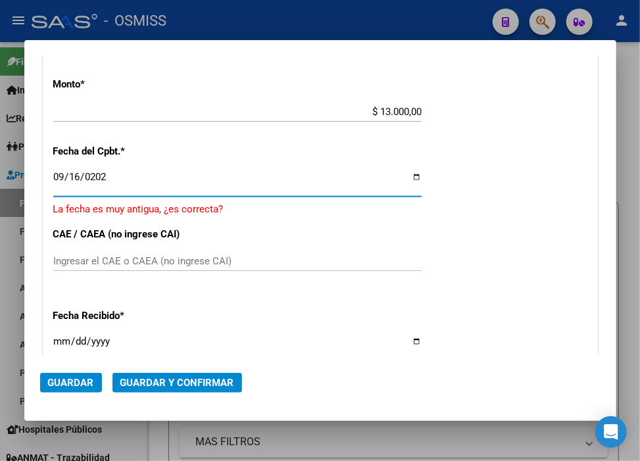
type input "2025-09-16"
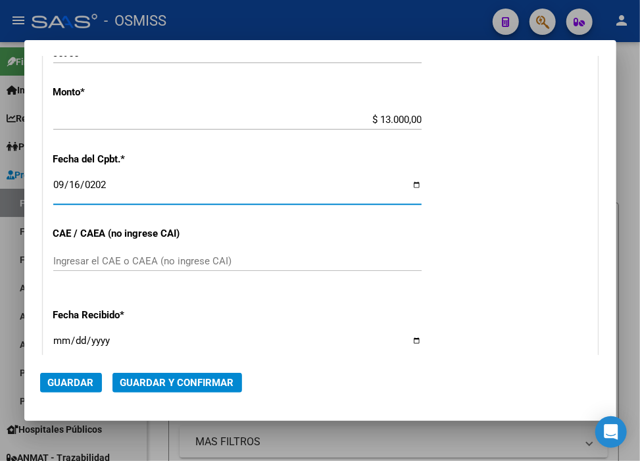
click at [205, 392] on button "Guardar y Confirmar" at bounding box center [178, 383] width 130 height 20
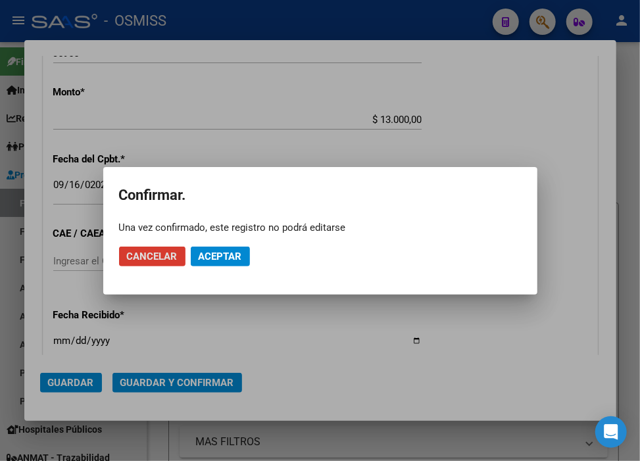
click at [242, 259] on button "Aceptar" at bounding box center [220, 257] width 59 height 20
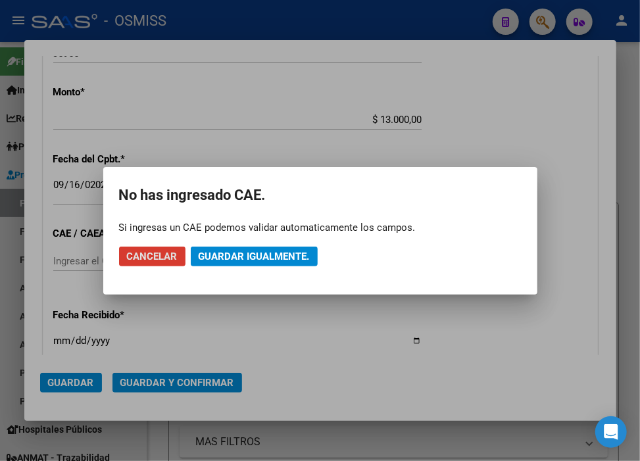
click at [242, 259] on span "Guardar igualmente." at bounding box center [254, 257] width 111 height 12
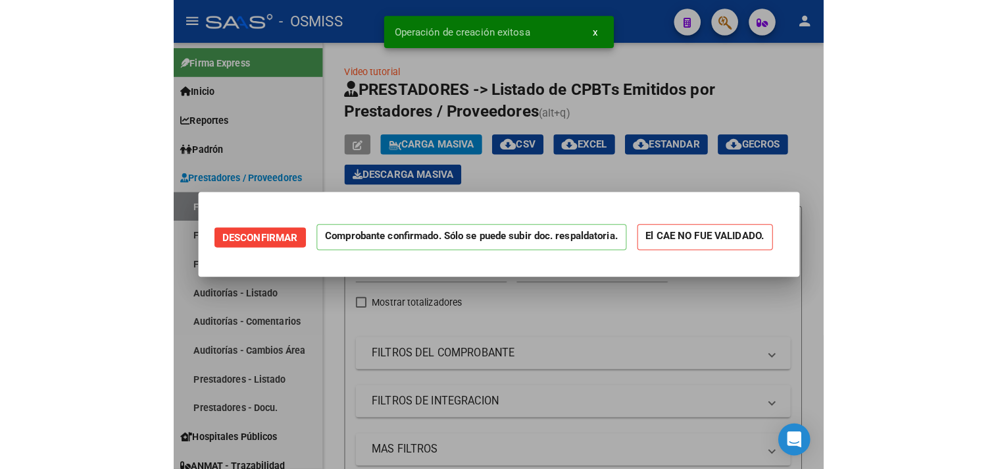
scroll to position [0, 0]
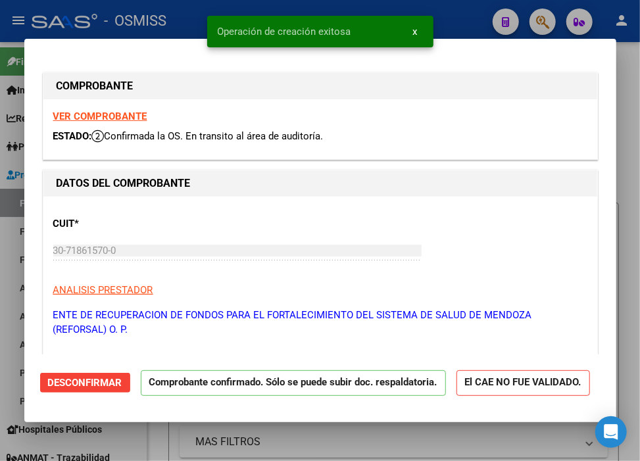
type input "2025-10-16"
click at [457, 14] on div at bounding box center [320, 230] width 640 height 461
type input "$ 0,00"
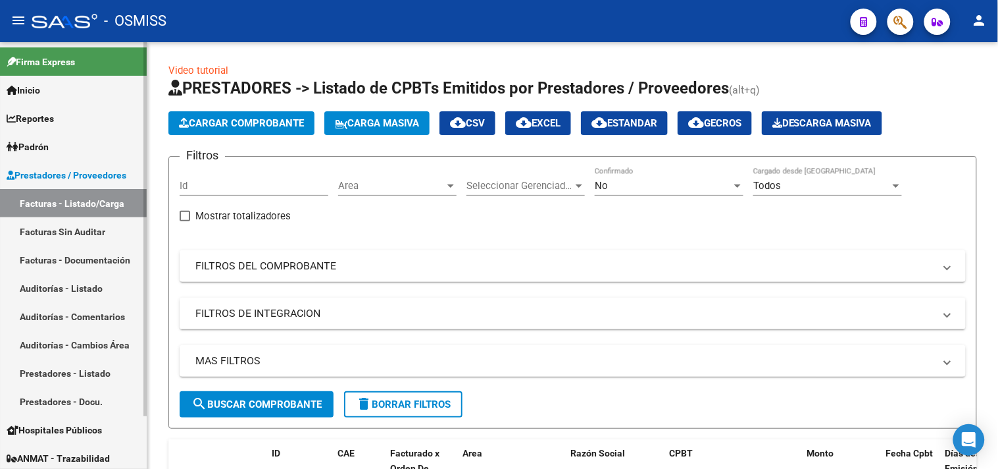
click at [109, 205] on link "Facturas - Listado/Carga" at bounding box center [73, 203] width 147 height 28
click at [428, 186] on span "Area" at bounding box center [391, 186] width 107 height 12
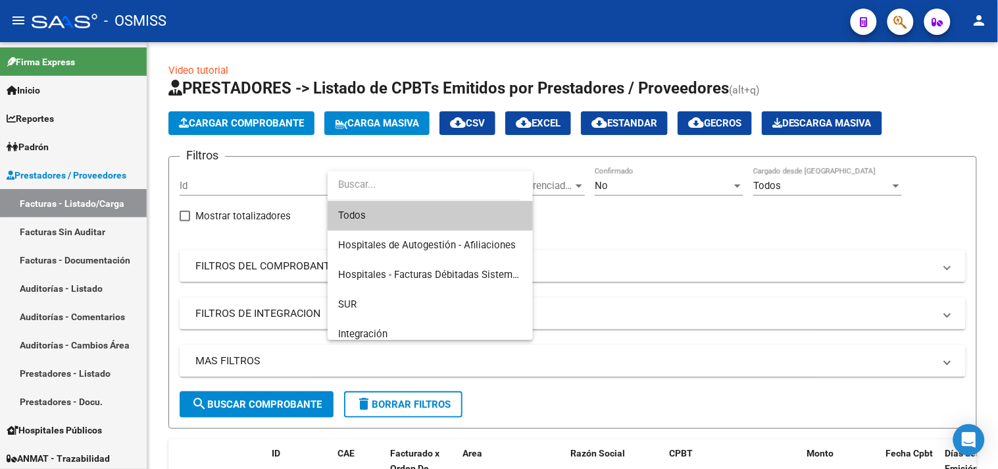
click at [66, 287] on div at bounding box center [499, 234] width 998 height 469
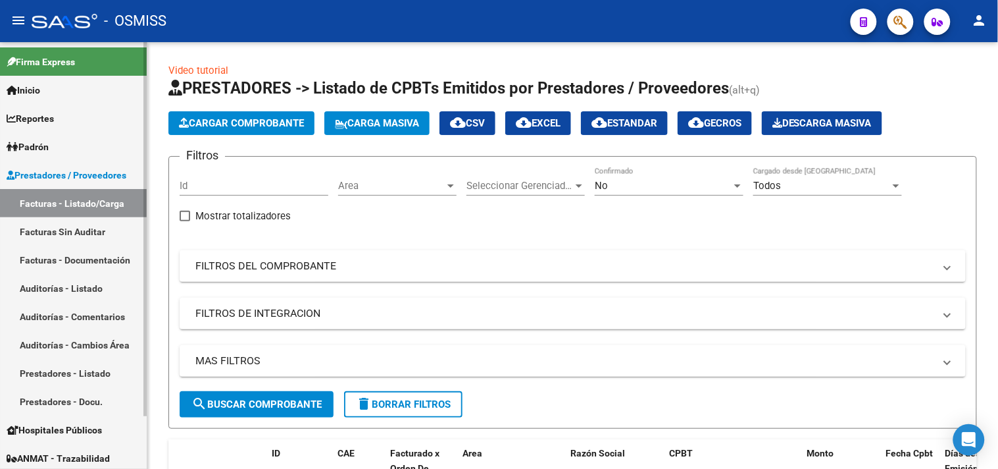
click at [66, 285] on link "Auditorías - Listado" at bounding box center [73, 288] width 147 height 28
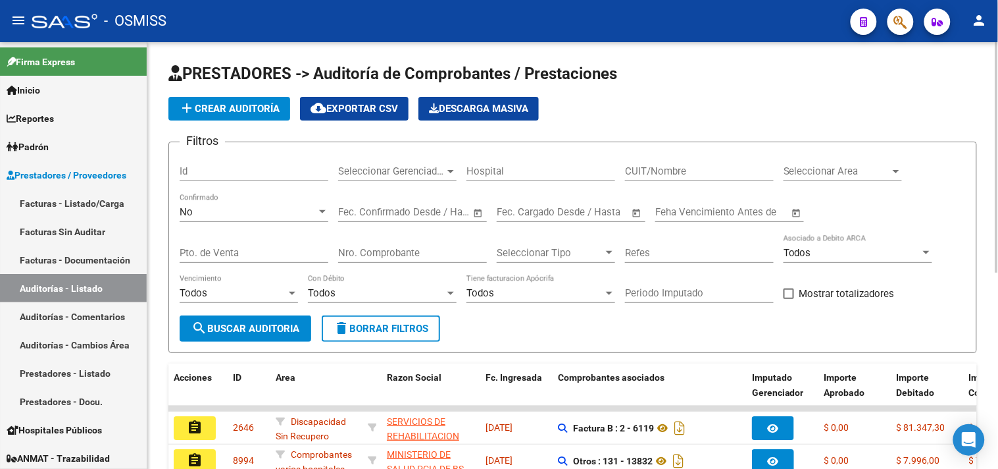
click at [422, 174] on span "Seleccionar Gerenciador" at bounding box center [391, 171] width 107 height 12
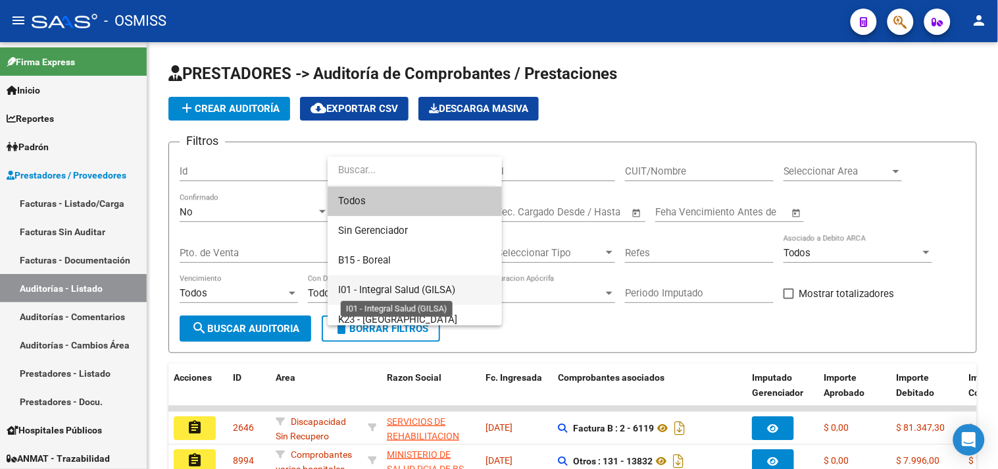
click at [398, 284] on span "I01 - Integral Salud (GILSA)" at bounding box center [396, 290] width 117 height 12
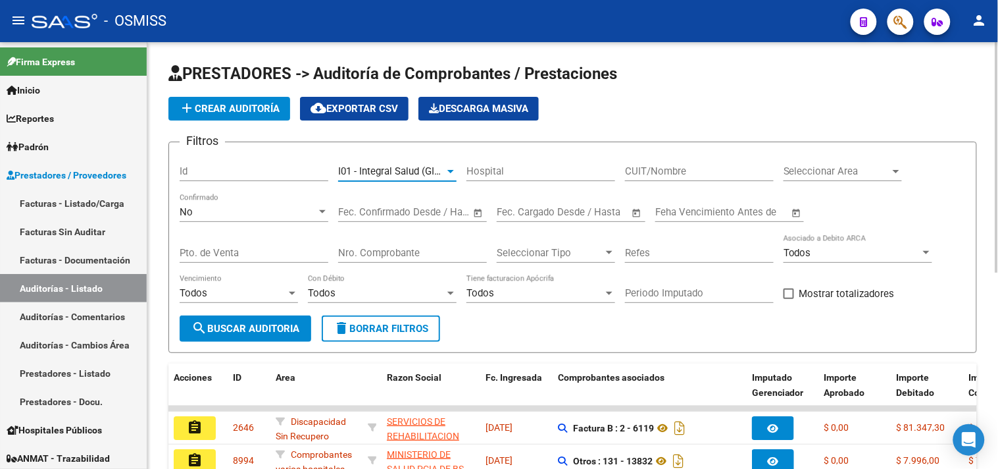
click at [897, 166] on div at bounding box center [896, 171] width 12 height 11
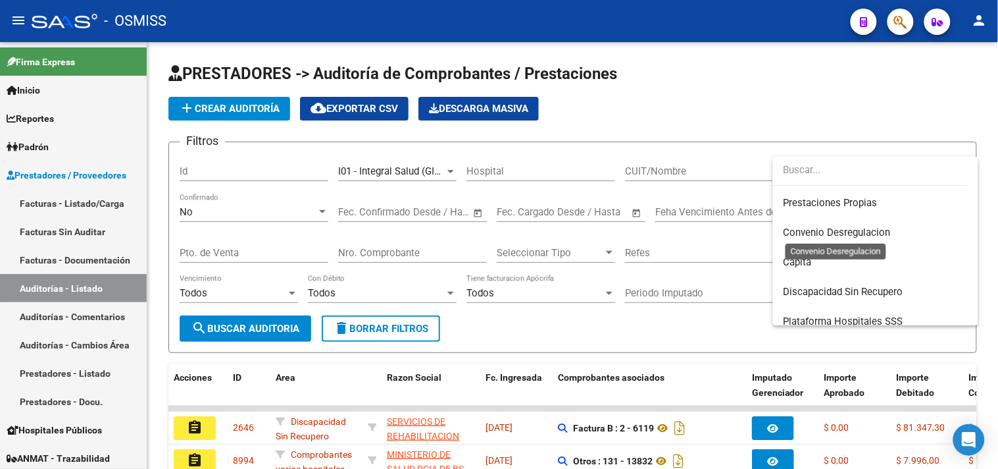
scroll to position [219, 0]
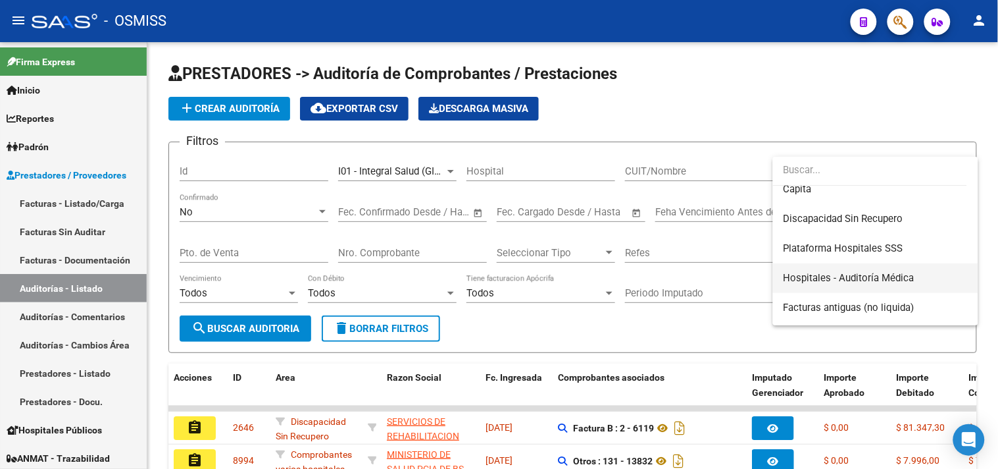
click at [890, 273] on span "Hospitales - Auditoría Médica" at bounding box center [849, 278] width 131 height 12
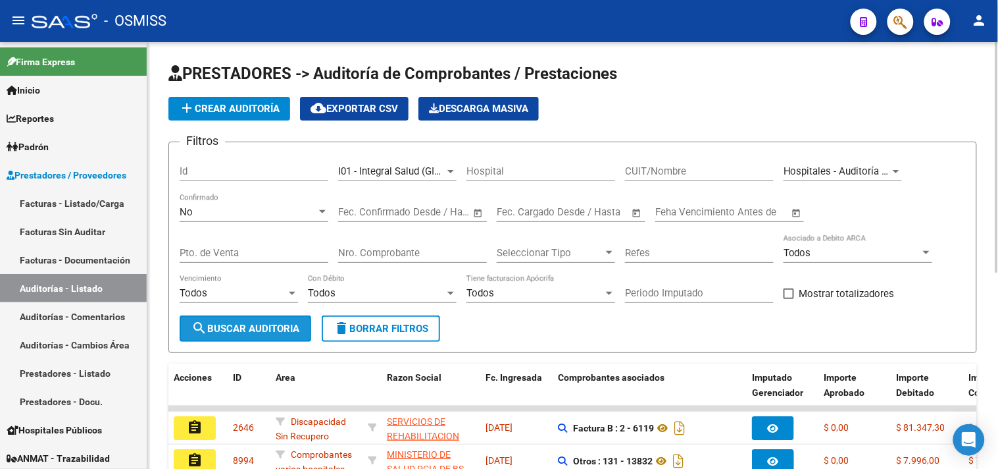
click at [263, 339] on button "search Buscar Auditoria" at bounding box center [246, 328] width 132 height 26
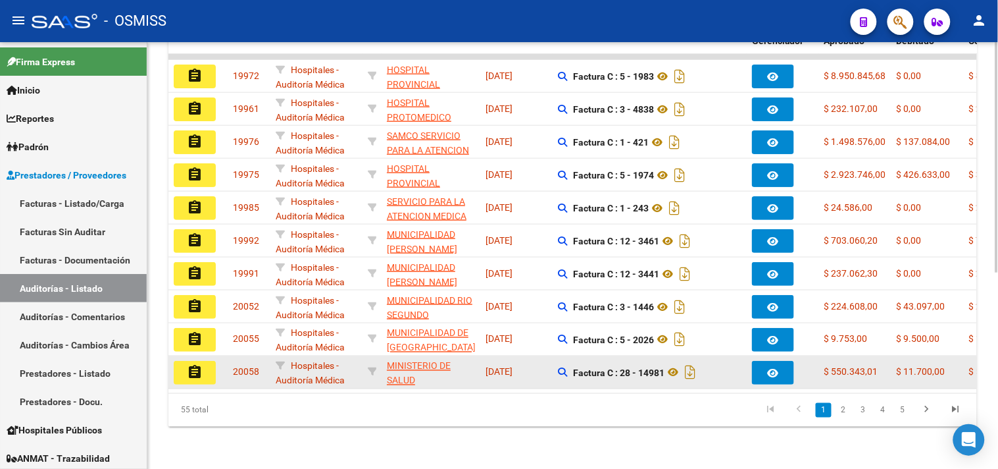
scroll to position [363, 0]
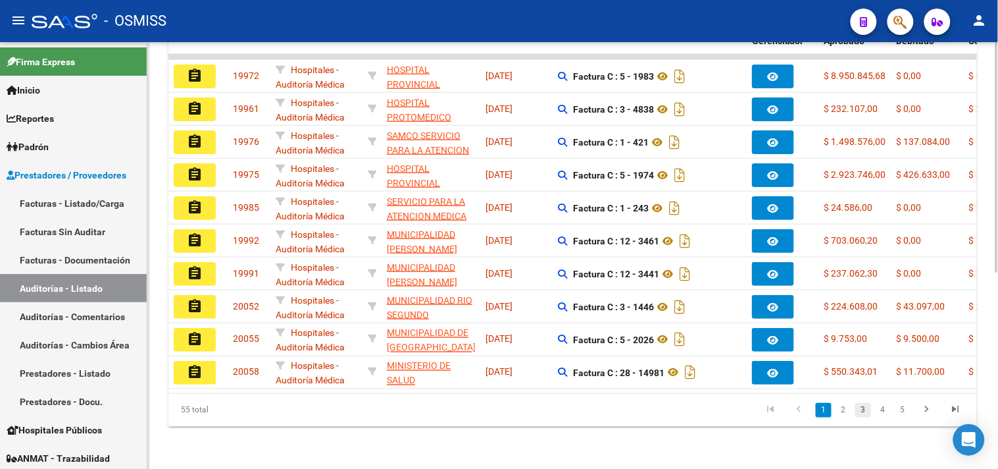
click at [867, 413] on link "3" at bounding box center [864, 410] width 16 height 14
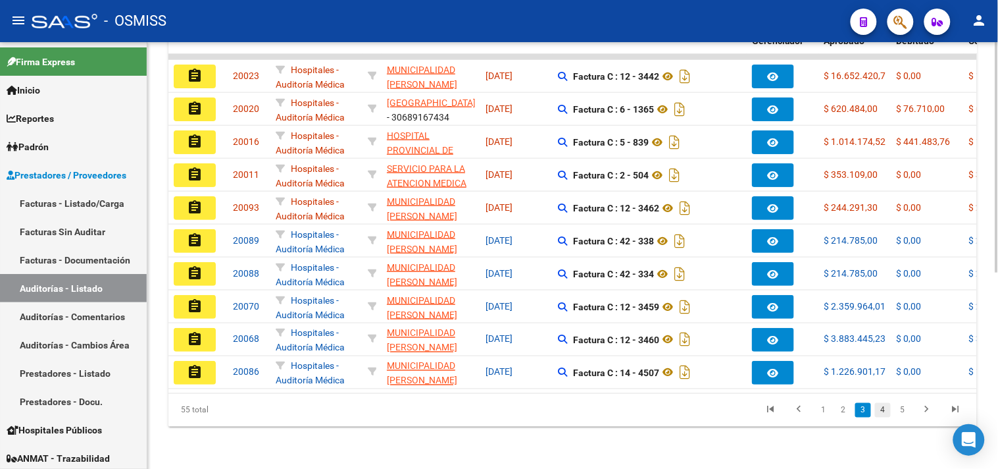
click at [888, 415] on link "4" at bounding box center [883, 410] width 16 height 14
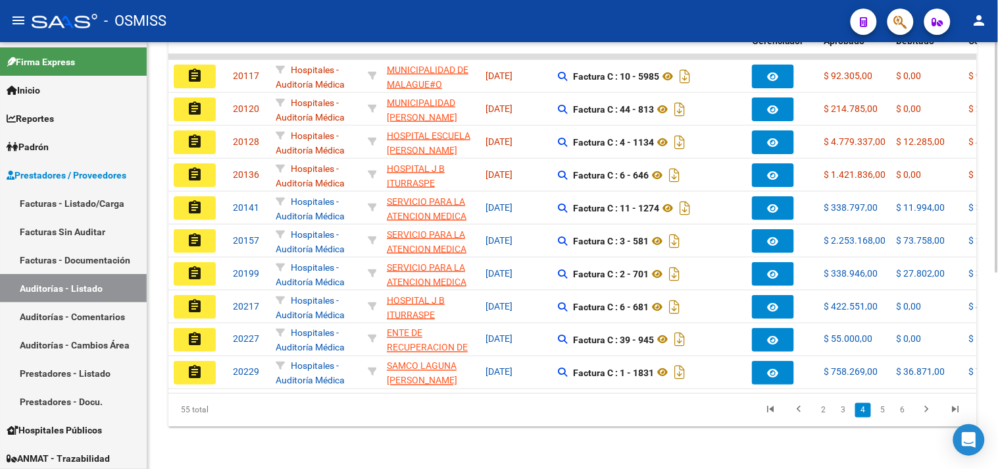
click at [885, 408] on link "5" at bounding box center [883, 410] width 16 height 14
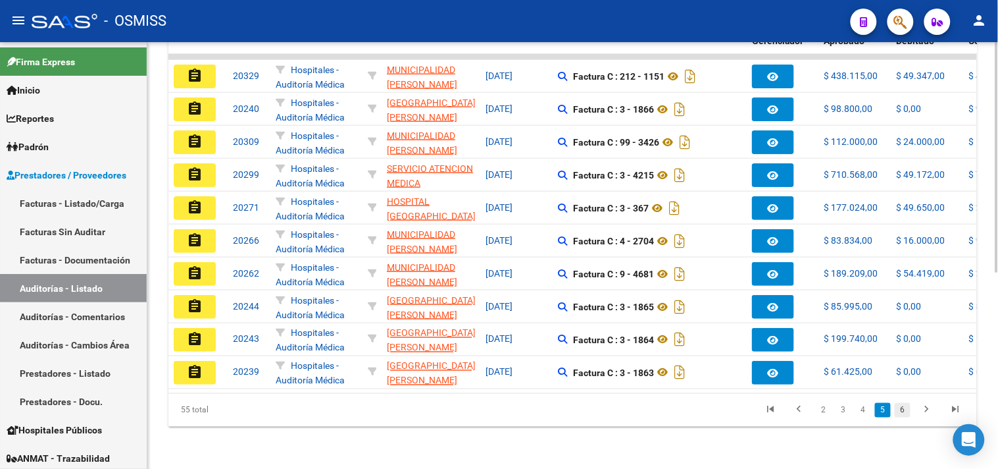
click at [907, 411] on link "6" at bounding box center [903, 410] width 16 height 14
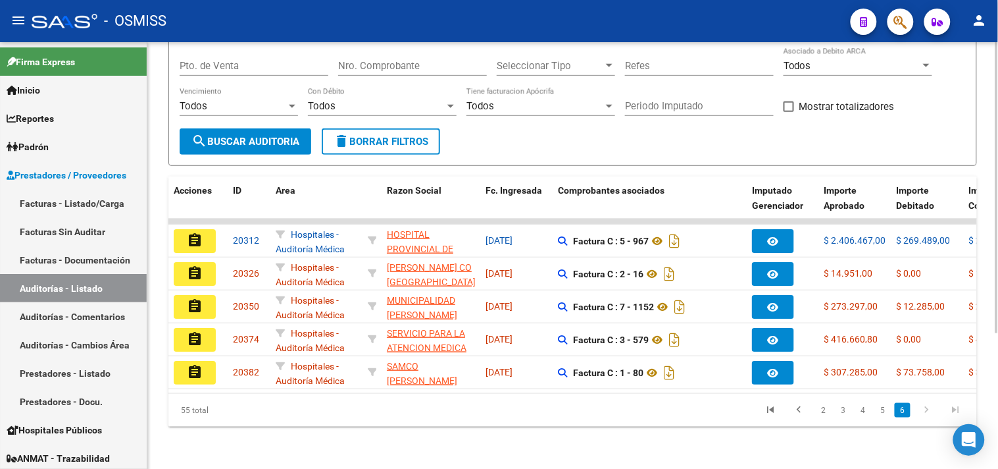
scroll to position [198, 0]
click at [887, 409] on link "5" at bounding box center [883, 410] width 16 height 14
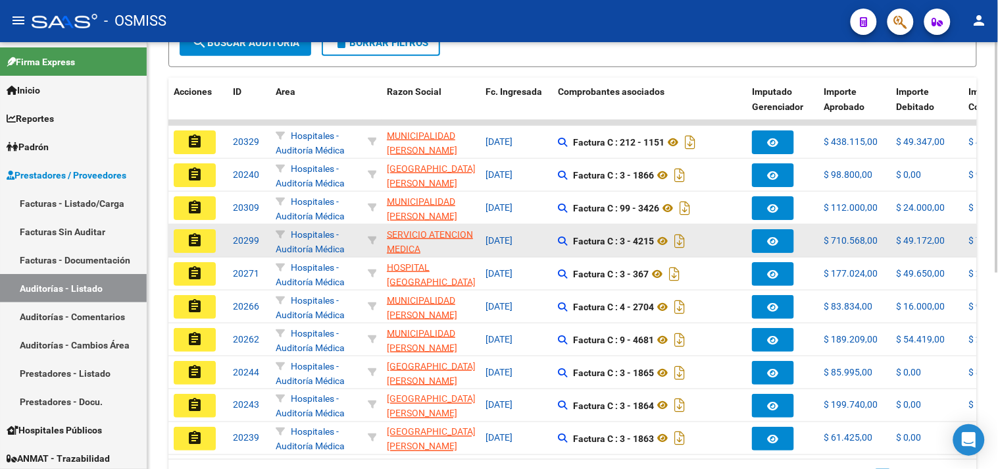
scroll to position [363, 0]
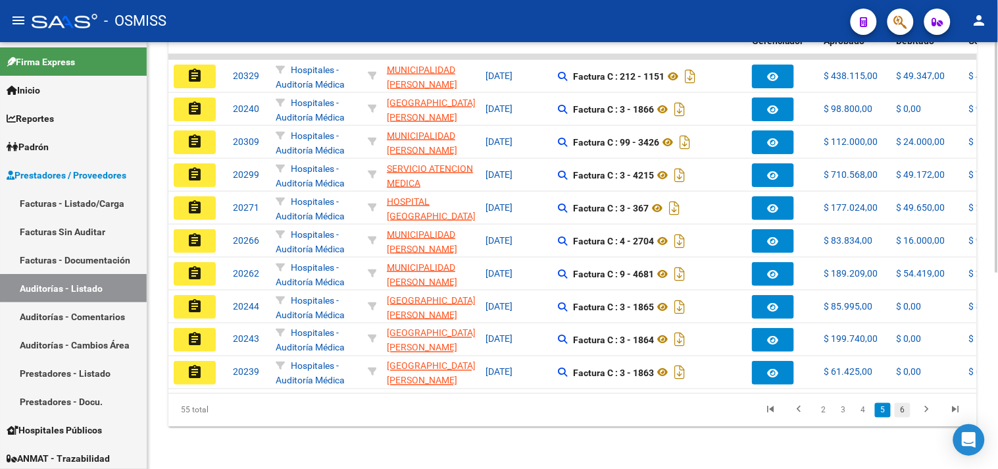
click at [907, 411] on link "6" at bounding box center [903, 410] width 16 height 14
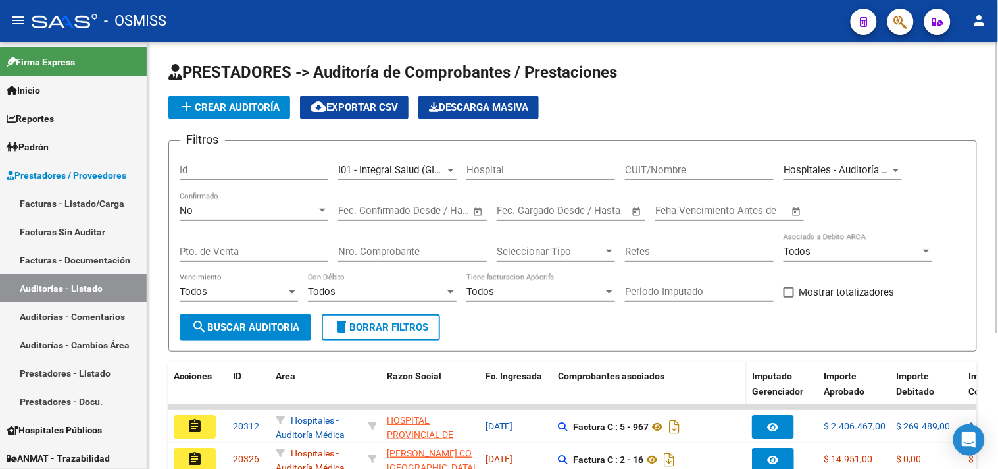
scroll to position [0, 0]
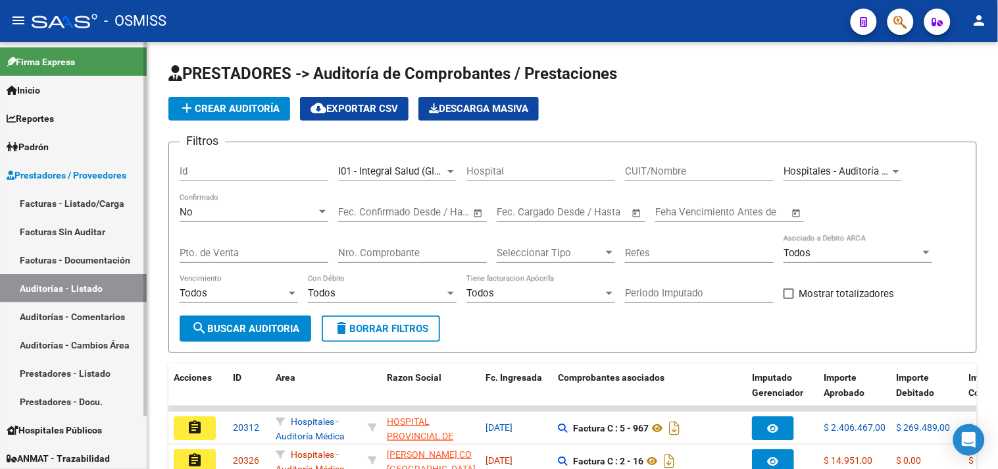
click at [96, 209] on link "Facturas - Listado/Carga" at bounding box center [73, 203] width 147 height 28
